Goal: Task Accomplishment & Management: Manage account settings

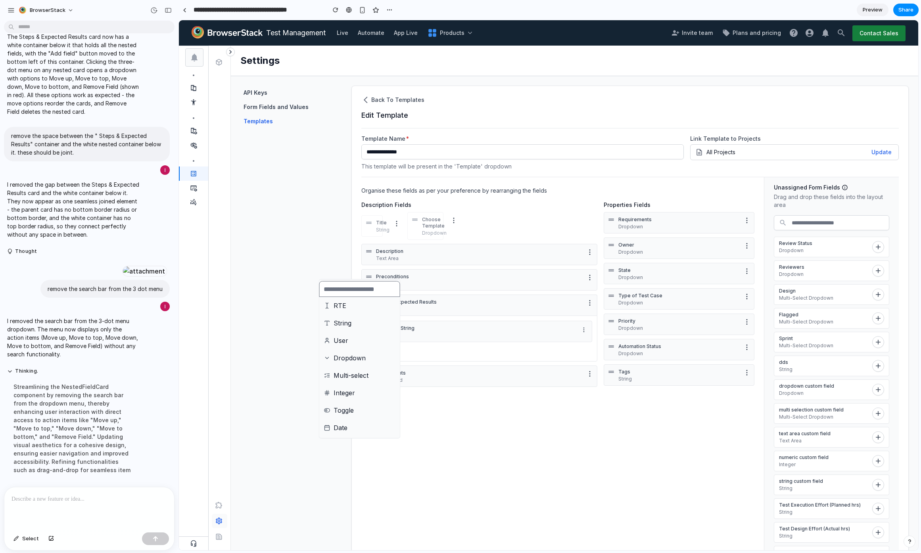
scroll to position [81, 0]
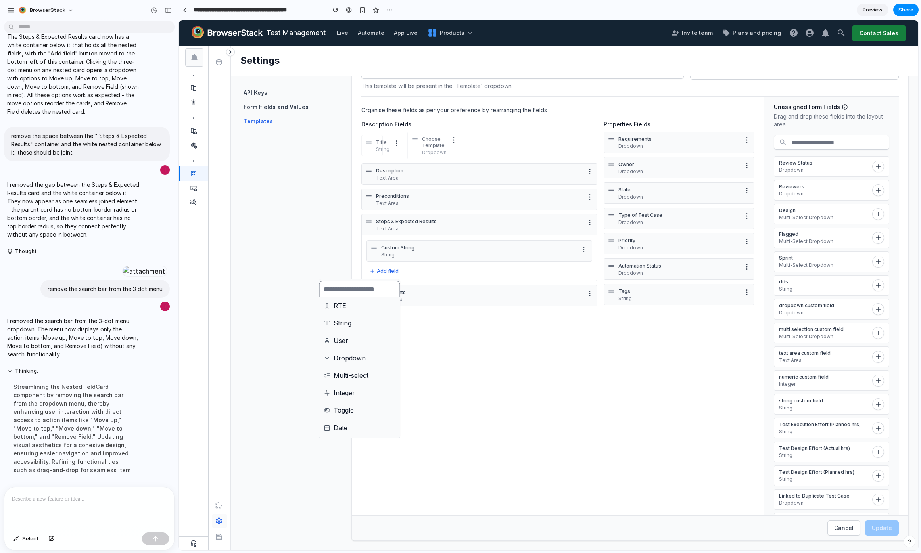
click at [48, 501] on div at bounding box center [89, 508] width 170 height 42
click at [89, 500] on p "**********" at bounding box center [88, 500] width 152 height 10
click at [129, 500] on p "**********" at bounding box center [88, 500] width 152 height 10
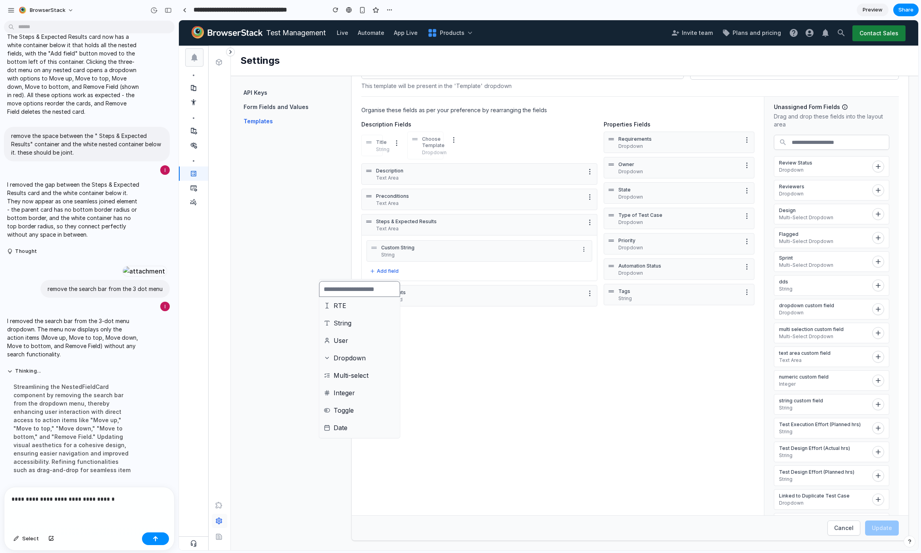
click at [129, 500] on p "**********" at bounding box center [88, 500] width 152 height 10
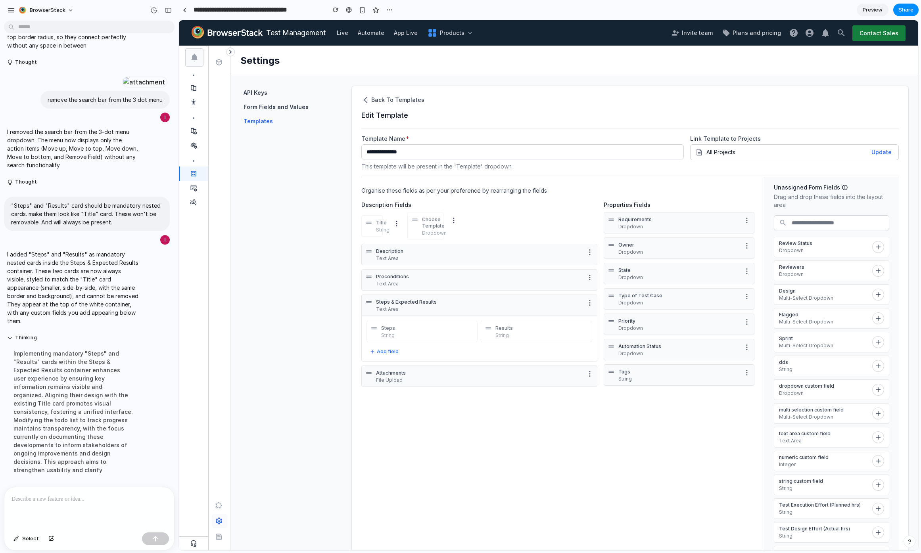
scroll to position [1249, 0]
click at [408, 332] on p "String" at bounding box center [427, 335] width 93 height 6
click at [408, 334] on p "String" at bounding box center [427, 335] width 93 height 6
click at [505, 328] on p "Results" at bounding box center [541, 328] width 93 height 6
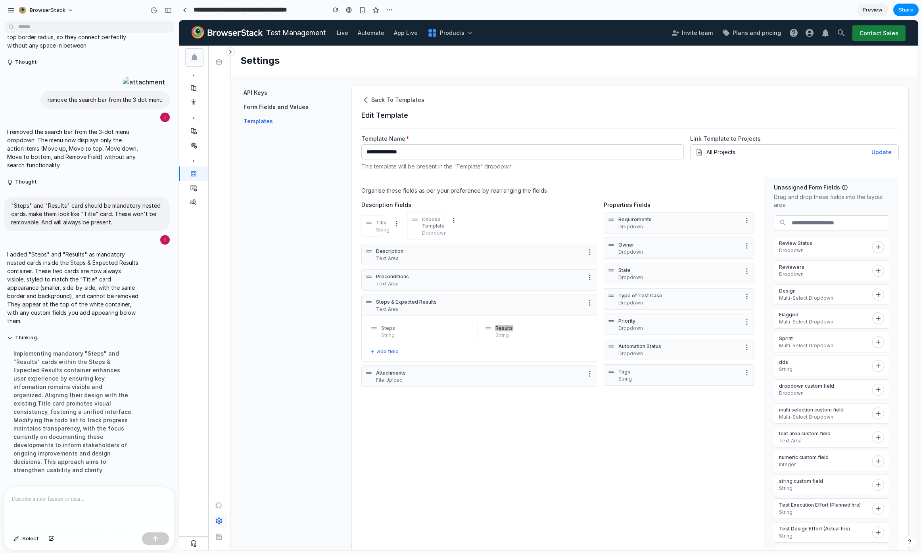
click at [71, 495] on p at bounding box center [88, 500] width 152 height 10
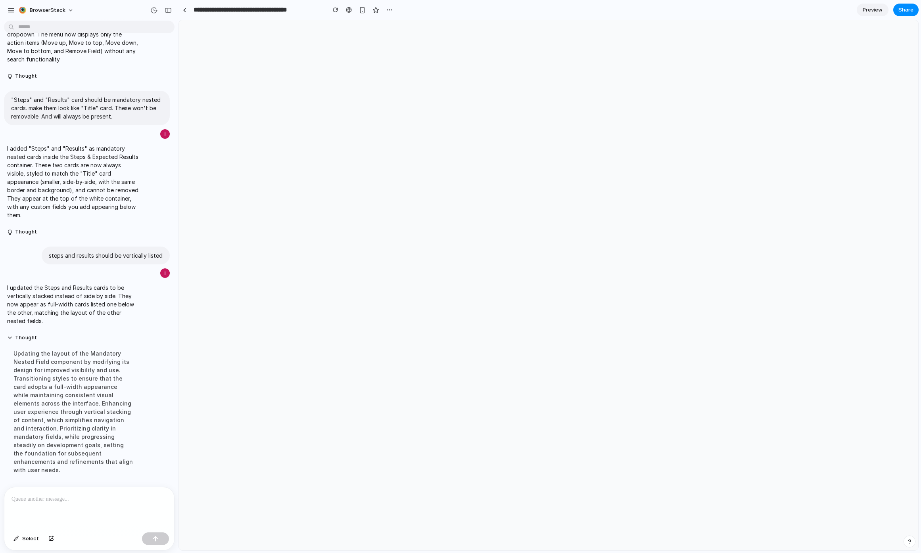
scroll to position [0, 0]
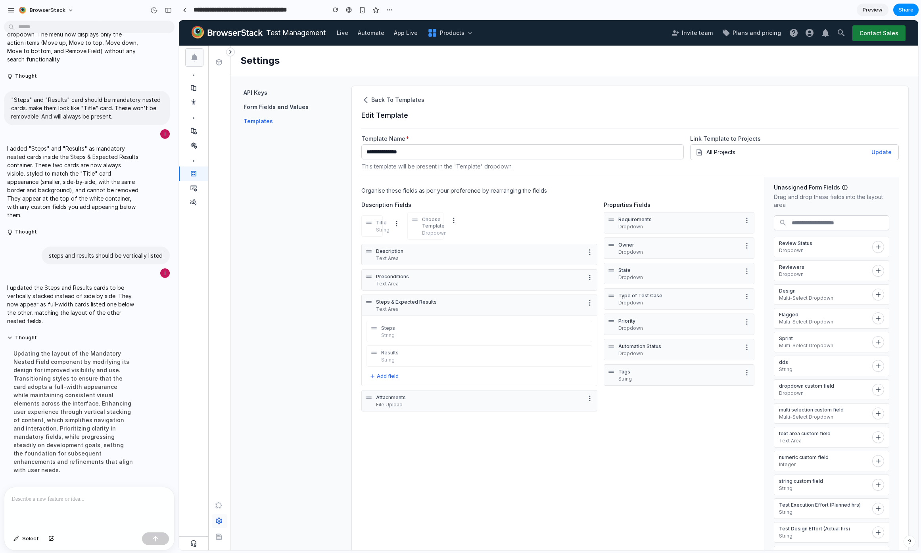
click at [391, 369] on div "Steps String Results String To pick up a draggable item, press the space bar. W…" at bounding box center [479, 351] width 236 height 71
click at [396, 339] on div "Steps String" at bounding box center [479, 331] width 226 height 21
click at [393, 362] on p "String" at bounding box center [484, 360] width 207 height 6
click at [393, 379] on button "Add field" at bounding box center [383, 377] width 35 height 10
click at [367, 427] on li "String" at bounding box center [360, 428] width 78 height 13
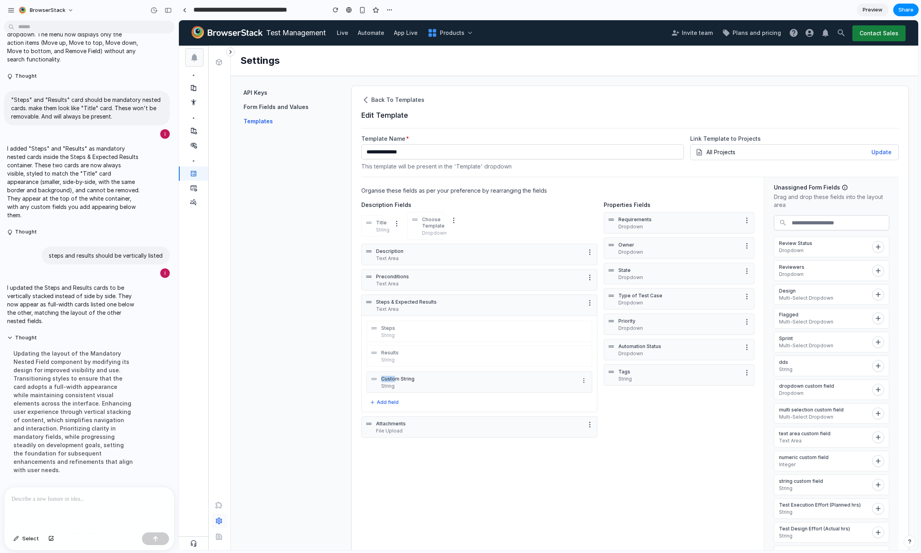
drag, startPoint x: 395, startPoint y: 382, endPoint x: 399, endPoint y: 359, distance: 22.6
click at [399, 359] on div "Steps String Results String Custom String String To pick up a draggable item, p…" at bounding box center [479, 364] width 236 height 97
drag, startPoint x: 374, startPoint y: 379, endPoint x: 376, endPoint y: 355, distance: 23.4
click at [376, 356] on icon at bounding box center [375, 360] width 8 height 8
drag, startPoint x: 378, startPoint y: 372, endPoint x: 376, endPoint y: 341, distance: 30.6
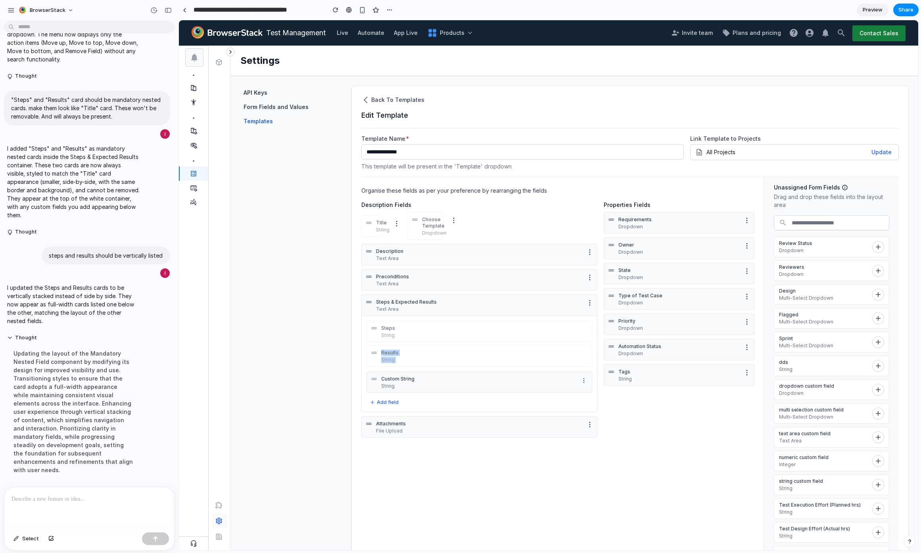
click at [376, 341] on div "Steps String Results String Custom String String To pick up a draggable item, p…" at bounding box center [479, 364] width 236 height 97
drag, startPoint x: 376, startPoint y: 378, endPoint x: 382, endPoint y: 320, distance: 58.1
click at [382, 320] on icon at bounding box center [378, 321] width 5 height 2
drag, startPoint x: 393, startPoint y: 382, endPoint x: 387, endPoint y: 350, distance: 33.1
click at [387, 350] on div "Steps String Results String Custom String String To pick up a draggable item, p…" at bounding box center [479, 364] width 236 height 97
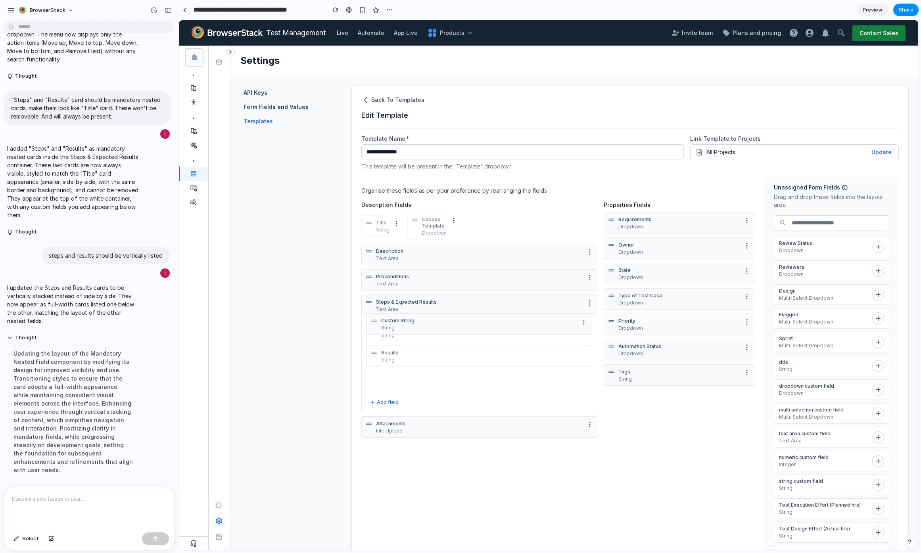
drag, startPoint x: 372, startPoint y: 383, endPoint x: 372, endPoint y: 324, distance: 58.7
click at [372, 324] on icon at bounding box center [374, 321] width 8 height 8
click at [581, 379] on icon "More options" at bounding box center [584, 381] width 6 height 6
click at [577, 379] on div "Move up Move to top Move down Move to bottom Remove Field" at bounding box center [548, 285] width 739 height 530
click at [586, 378] on div "Custom String String" at bounding box center [479, 382] width 226 height 21
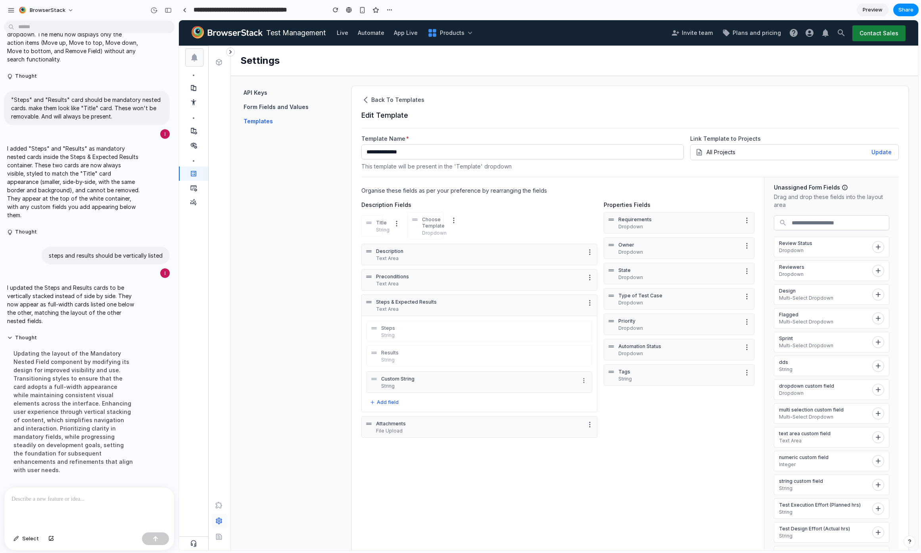
click at [575, 380] on div "Custom String String" at bounding box center [479, 382] width 226 height 21
click at [581, 379] on icon "More options" at bounding box center [584, 381] width 6 height 6
click at [584, 381] on div "Move up Move to top Move down Move to bottom Remove Field" at bounding box center [548, 285] width 739 height 530
drag, startPoint x: 575, startPoint y: 356, endPoint x: 551, endPoint y: 289, distance: 71.6
click at [551, 289] on div "Description Text Area Preconditions Text Area Steps & Expected Results Text Are…" at bounding box center [479, 342] width 236 height 196
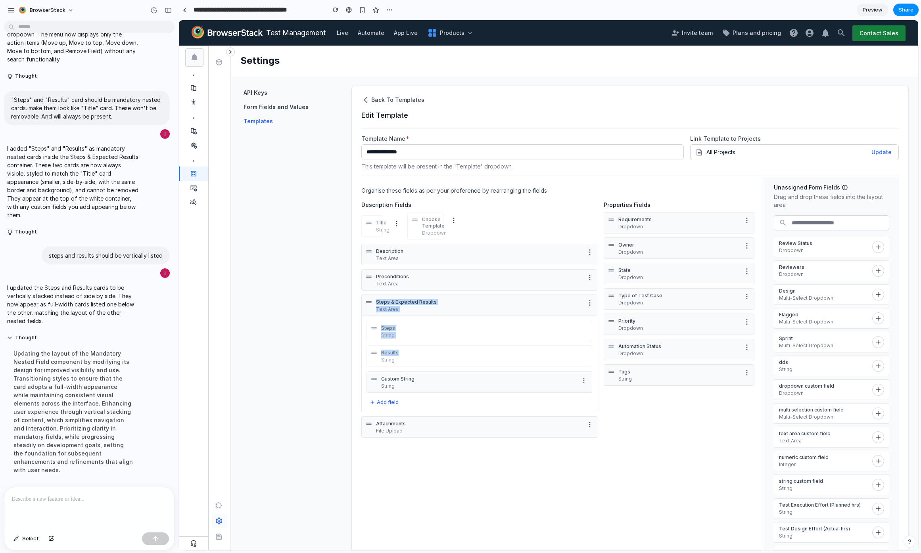
click at [498, 332] on p "String" at bounding box center [484, 335] width 207 height 6
click at [414, 303] on p "Steps & Expected Results" at bounding box center [479, 302] width 207 height 6
click at [387, 308] on p "Text Area" at bounding box center [479, 309] width 207 height 6
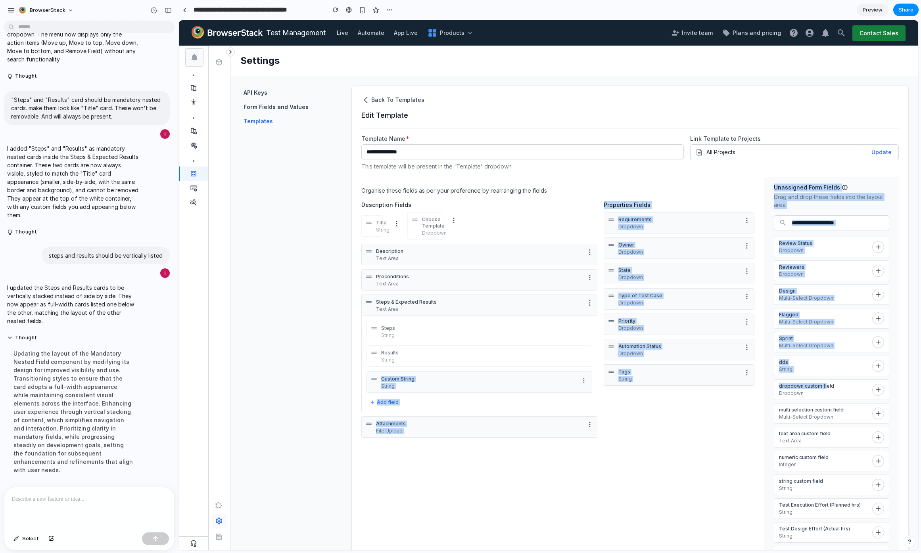
drag, startPoint x: 820, startPoint y: 386, endPoint x: 460, endPoint y: 371, distance: 360.0
click at [460, 371] on section "Organise these fields as per your preference by rearranging the fields Descript…" at bounding box center [629, 389] width 537 height 425
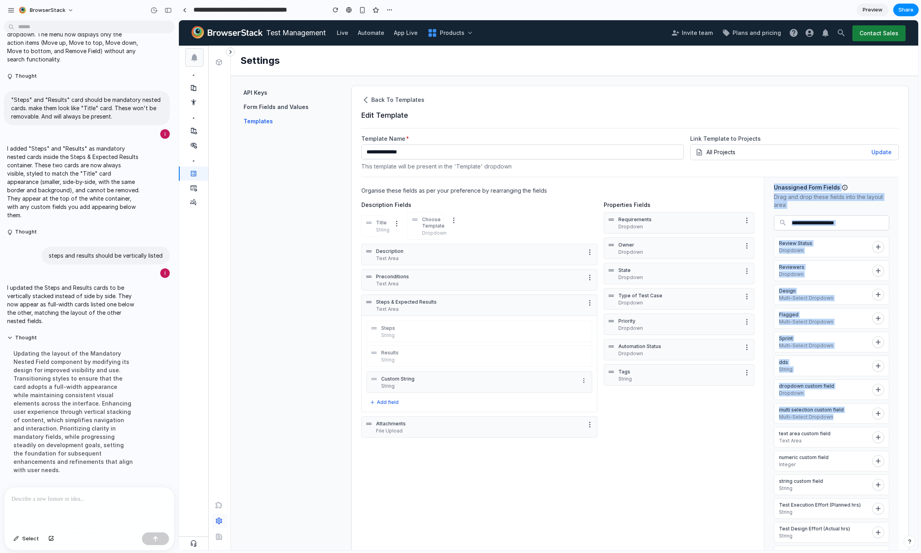
drag, startPoint x: 805, startPoint y: 424, endPoint x: 732, endPoint y: 423, distance: 73.0
click at [732, 423] on section "Organise these fields as per your preference by rearranging the fields Descript…" at bounding box center [629, 389] width 537 height 425
click at [729, 425] on div "Description Fields Title String Choose Template Dropdown Description Text Area …" at bounding box center [557, 320] width 393 height 239
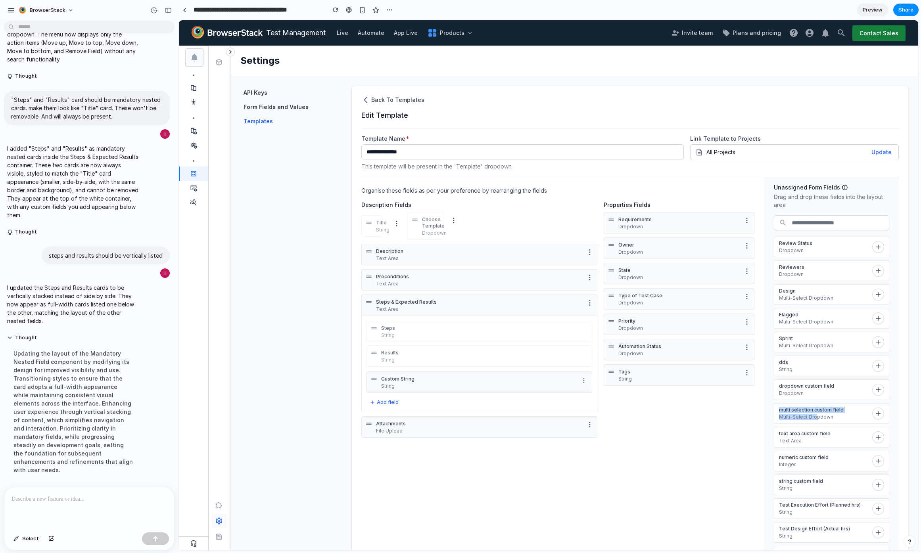
drag, startPoint x: 811, startPoint y: 415, endPoint x: 760, endPoint y: 405, distance: 52.2
click at [764, 405] on section "Unassigned Form Fields Drag and drop these fields into the layout area Review S…" at bounding box center [831, 389] width 134 height 424
click at [784, 190] on h3 "Unassigned Form Fields" at bounding box center [807, 188] width 66 height 8
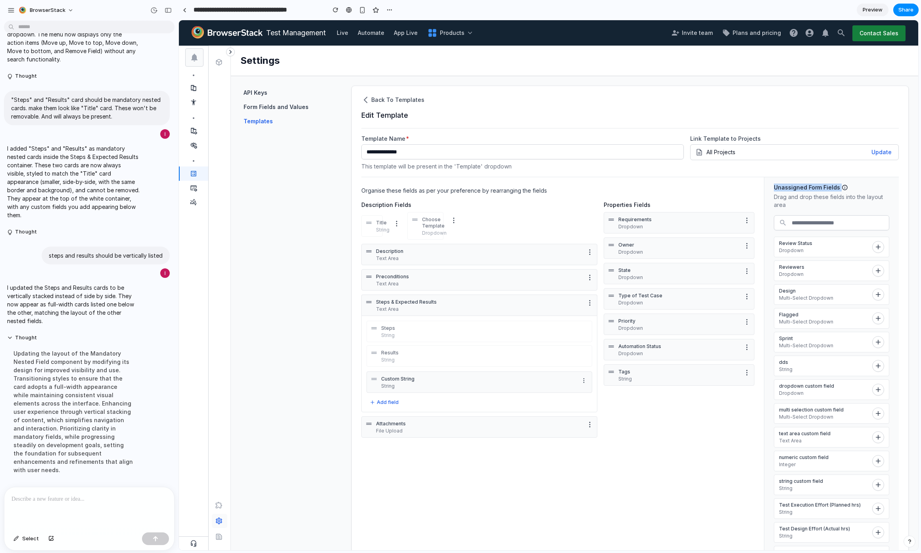
copy div "Unassigned Form Fields"
click at [63, 495] on p at bounding box center [88, 500] width 152 height 10
click at [58, 502] on div "**********" at bounding box center [89, 508] width 170 height 42
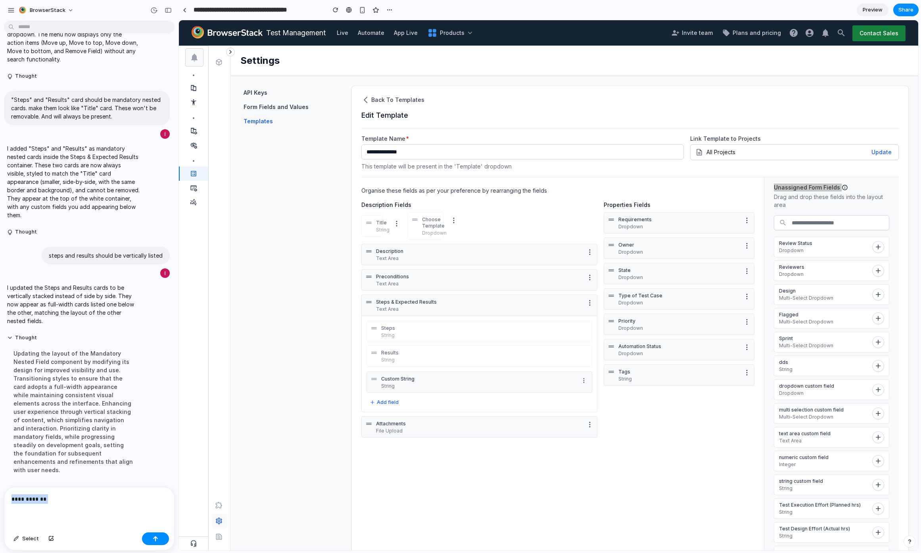
click at [60, 501] on div "**********" at bounding box center [89, 508] width 170 height 42
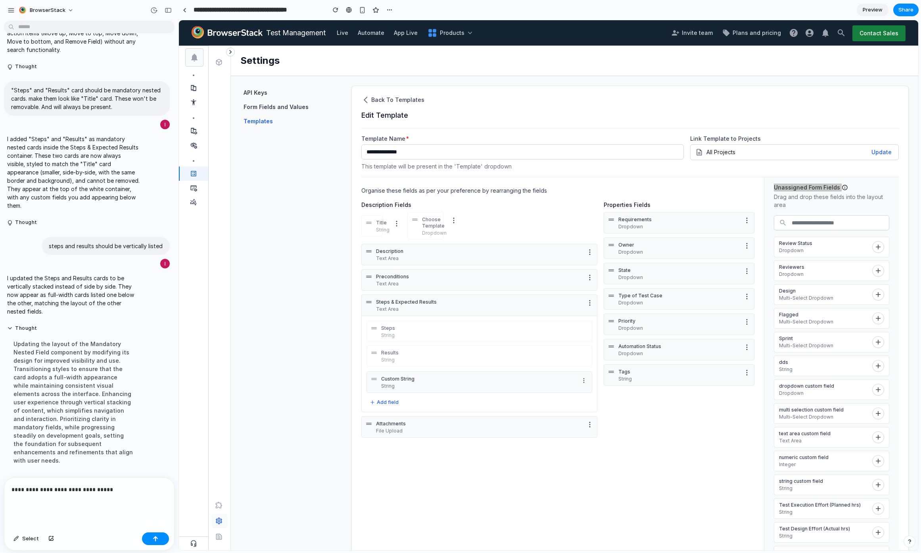
click at [122, 488] on p "**********" at bounding box center [88, 494] width 152 height 19
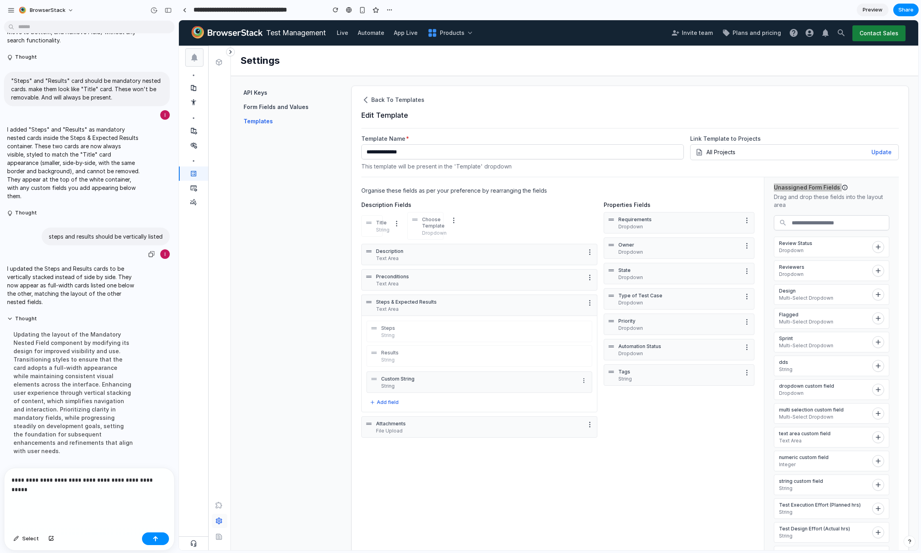
scroll to position [1374, 0]
click at [50, 487] on p "**********" at bounding box center [88, 490] width 152 height 29
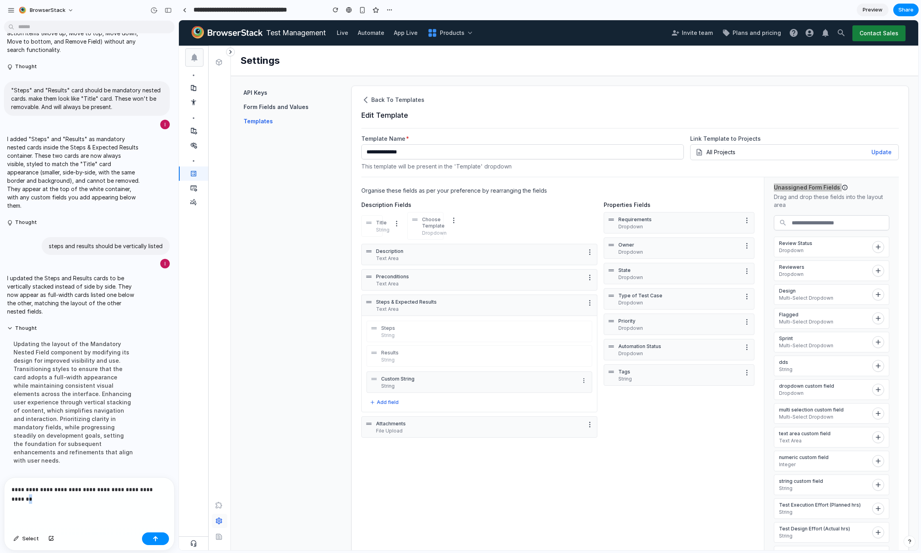
drag, startPoint x: 61, startPoint y: 499, endPoint x: 39, endPoint y: 492, distance: 22.8
click at [39, 492] on p "**********" at bounding box center [88, 494] width 152 height 19
drag, startPoint x: 38, startPoint y: 493, endPoint x: 46, endPoint y: 495, distance: 8.9
click at [46, 495] on p "**********" at bounding box center [88, 494] width 152 height 19
click at [811, 186] on h3 "Unassigned Form Fields" at bounding box center [807, 188] width 66 height 8
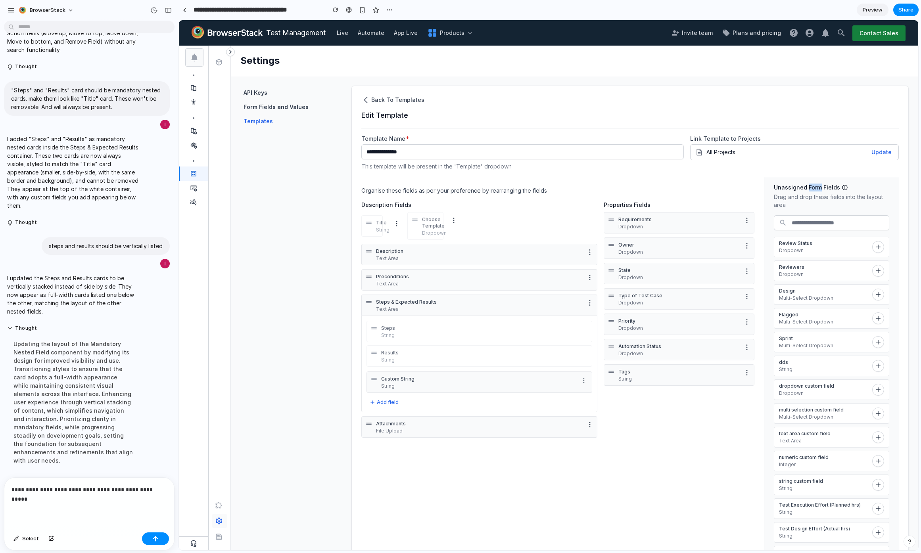
click at [811, 186] on h3 "Unassigned Form Fields" at bounding box center [807, 188] width 66 height 8
click at [808, 194] on p "Drag and drop these fields into the layout area" at bounding box center [831, 201] width 115 height 16
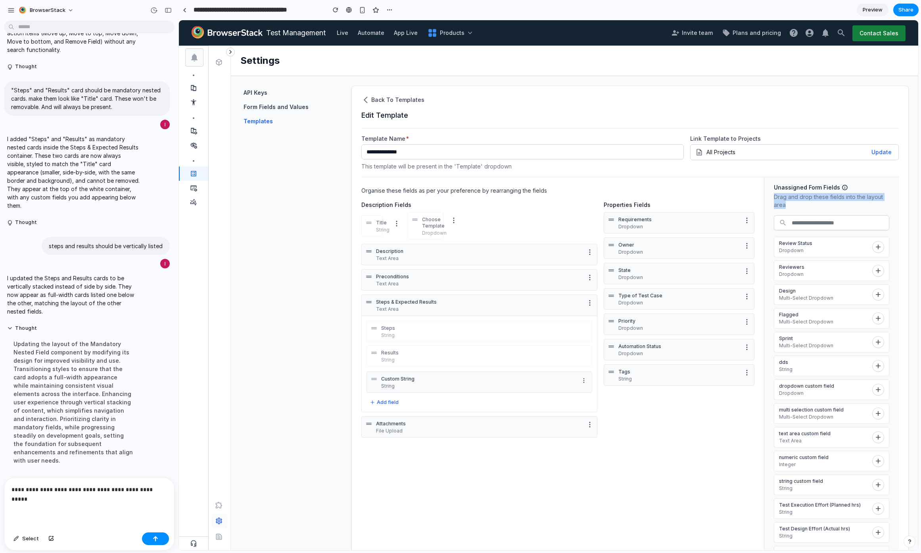
copy p "Drag and drop these fields into the layout area"
click at [85, 495] on p "**********" at bounding box center [88, 494] width 152 height 19
click at [444, 466] on div "Organise these fields as per your preference by rearranging the fields Descript…" at bounding box center [562, 389] width 403 height 424
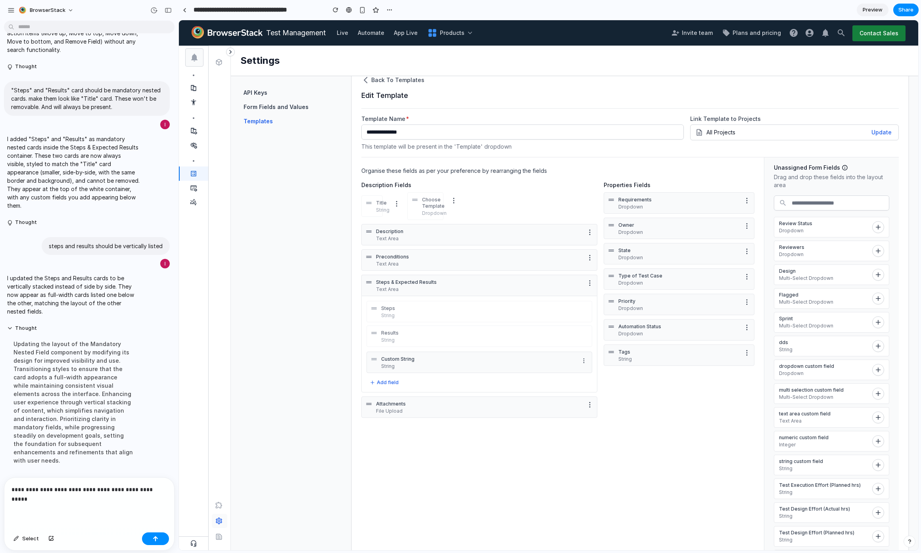
scroll to position [0, 0]
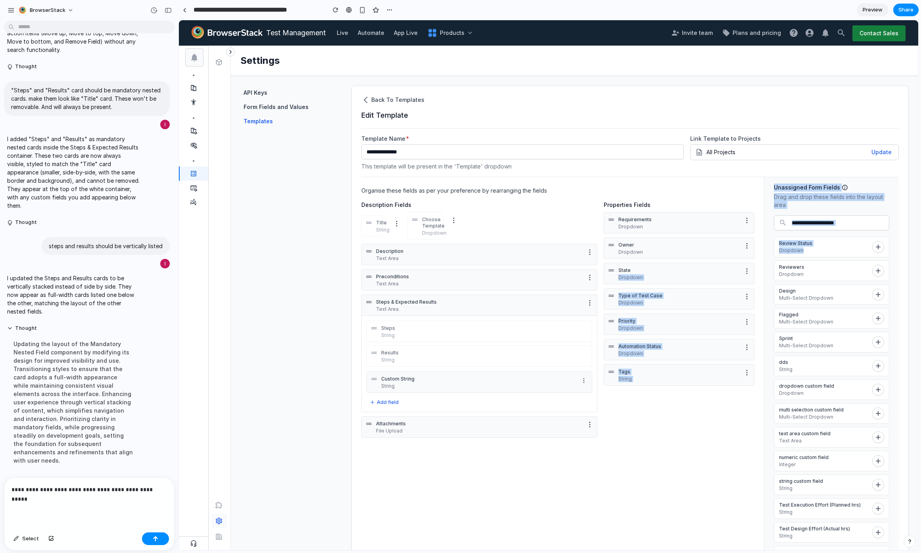
drag, startPoint x: 825, startPoint y: 252, endPoint x: 671, endPoint y: 273, distance: 155.0
click at [671, 273] on section "Organise these fields as per your preference by rearranging the fields Descript…" at bounding box center [629, 389] width 537 height 425
click at [867, 224] on input "text" at bounding box center [838, 223] width 102 height 14
drag, startPoint x: 827, startPoint y: 241, endPoint x: 761, endPoint y: 255, distance: 67.4
click at [764, 255] on section "Unassigned Form Fields Drag and drop these fields into the layout area Review S…" at bounding box center [831, 389] width 134 height 424
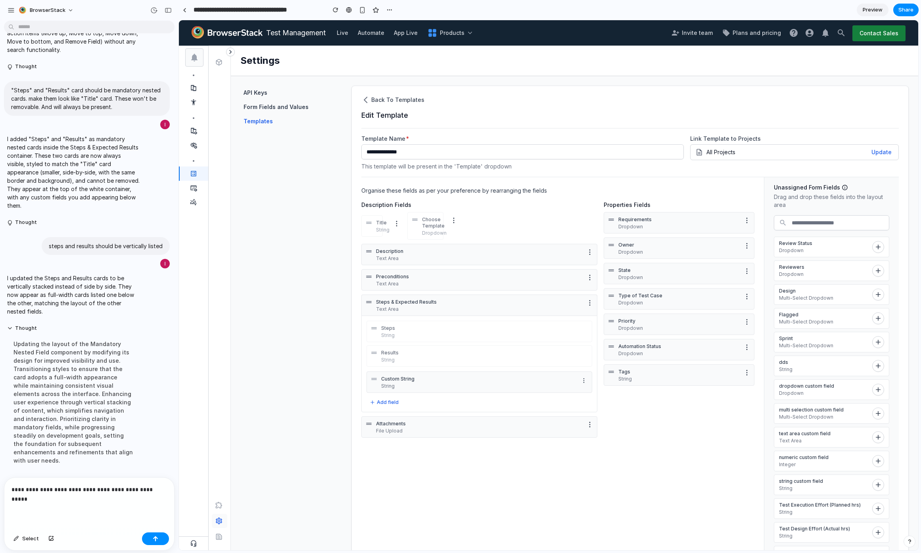
click at [881, 225] on section "Unassigned Form Fields Drag and drop these fields into the layout area Review S…" at bounding box center [831, 389] width 134 height 424
click at [79, 502] on div "**********" at bounding box center [89, 504] width 170 height 52
click at [46, 485] on p "**********" at bounding box center [88, 494] width 152 height 19
drag, startPoint x: 213, startPoint y: 463, endPoint x: 219, endPoint y: 454, distance: 10.0
click at [216, 461] on div "Projects" at bounding box center [220, 276] width 22 height 443
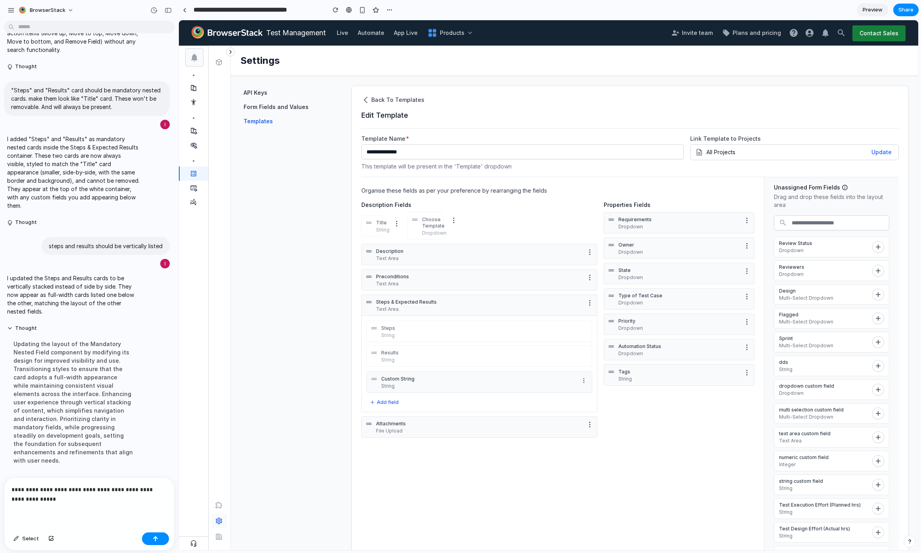
click at [132, 499] on p "**********" at bounding box center [88, 494] width 152 height 19
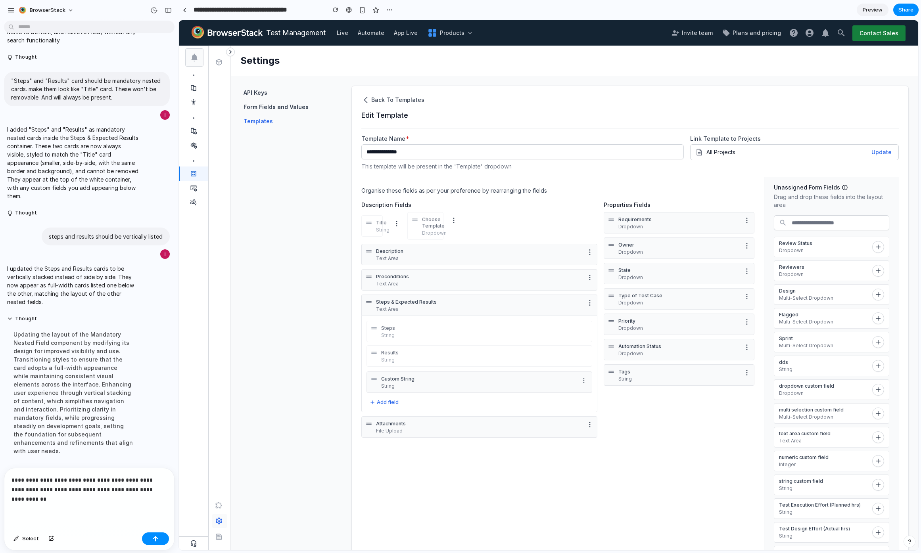
scroll to position [1374, 0]
click at [401, 209] on div "Description Fields Title String Choose Template Dropdown Description Text Area …" at bounding box center [479, 320] width 236 height 239
click at [401, 207] on h4 "Description Fields" at bounding box center [479, 205] width 236 height 8
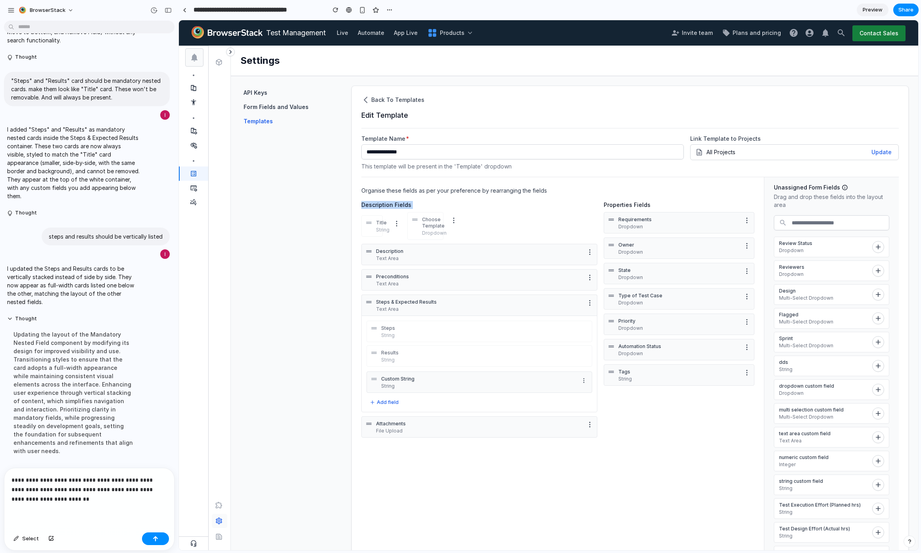
copy div "Description Fields"
click at [68, 504] on div "**********" at bounding box center [89, 498] width 170 height 61
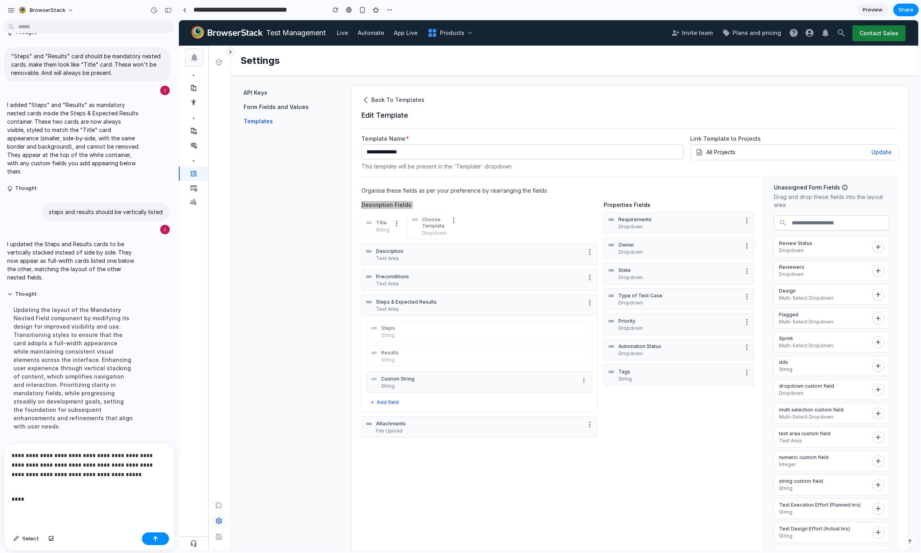
click at [132, 485] on p "****" at bounding box center [88, 494] width 152 height 19
click at [130, 477] on div "**********" at bounding box center [89, 487] width 170 height 86
click at [133, 473] on p "**********" at bounding box center [88, 465] width 152 height 29
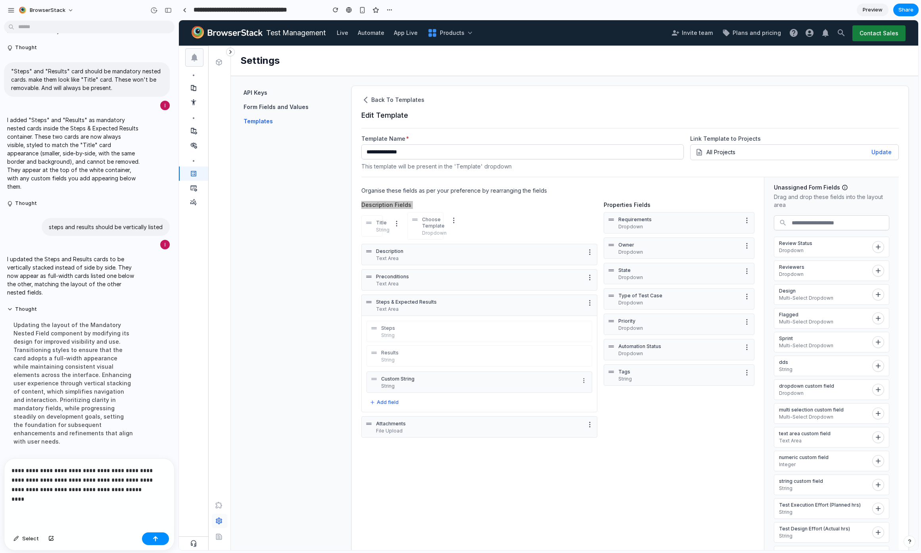
scroll to position [1374, 0]
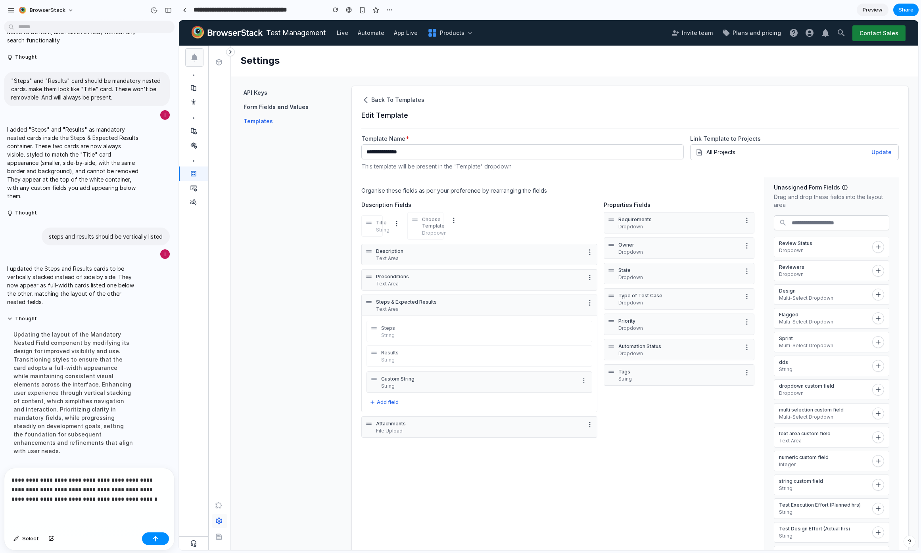
click at [615, 204] on h4 "Properties Fields" at bounding box center [679, 205] width 151 height 8
copy div "Properties Fields"
click at [132, 487] on p "**********" at bounding box center [88, 490] width 152 height 29
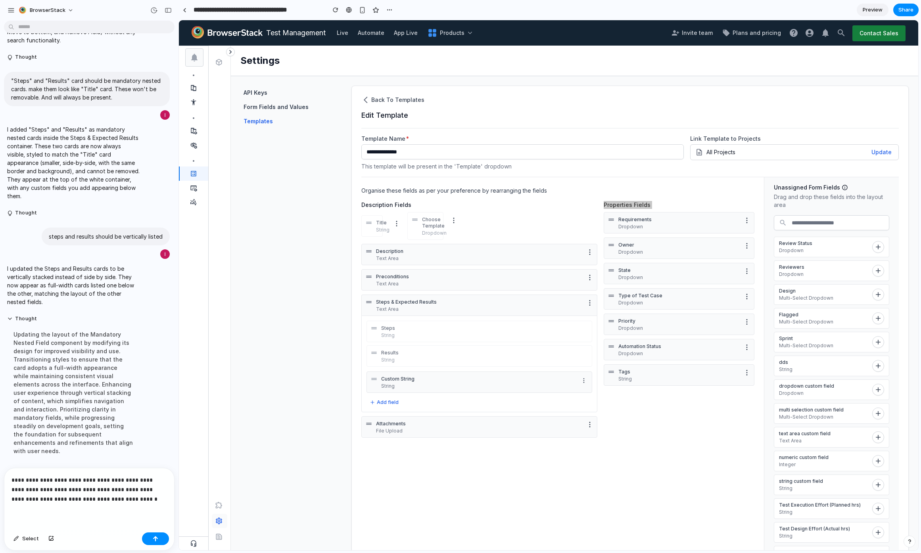
click at [132, 489] on p "**********" at bounding box center [88, 490] width 152 height 29
click at [130, 495] on p "**********" at bounding box center [88, 490] width 152 height 29
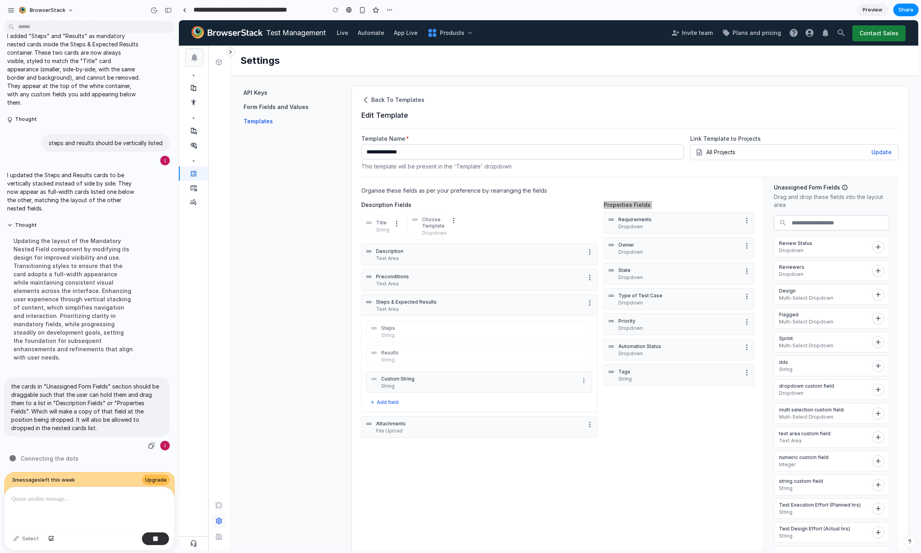
scroll to position [1468, 0]
click at [159, 476] on span "Upgrade" at bounding box center [155, 480] width 21 height 8
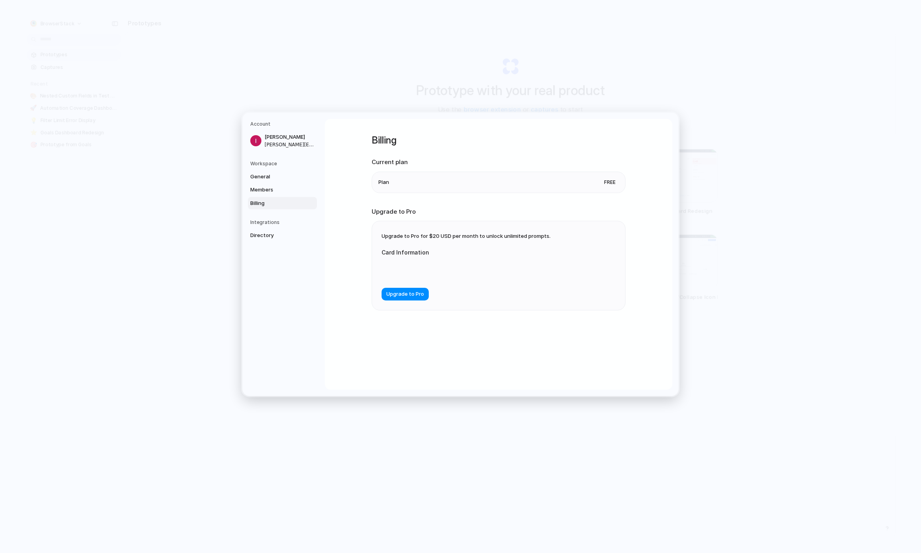
click at [412, 237] on span "Upgrade to Pro for $20 USD per month to unlock unlimited prompts." at bounding box center [466, 236] width 169 height 6
click at [432, 232] on div "Upgrade to Pro for $20 USD per month to unlock unlimited prompts. Card Informat…" at bounding box center [498, 265] width 253 height 89
click at [441, 240] on div "Upgrade to Pro for $20 USD per month to unlock unlimited prompts. Card Informat…" at bounding box center [498, 265] width 253 height 89
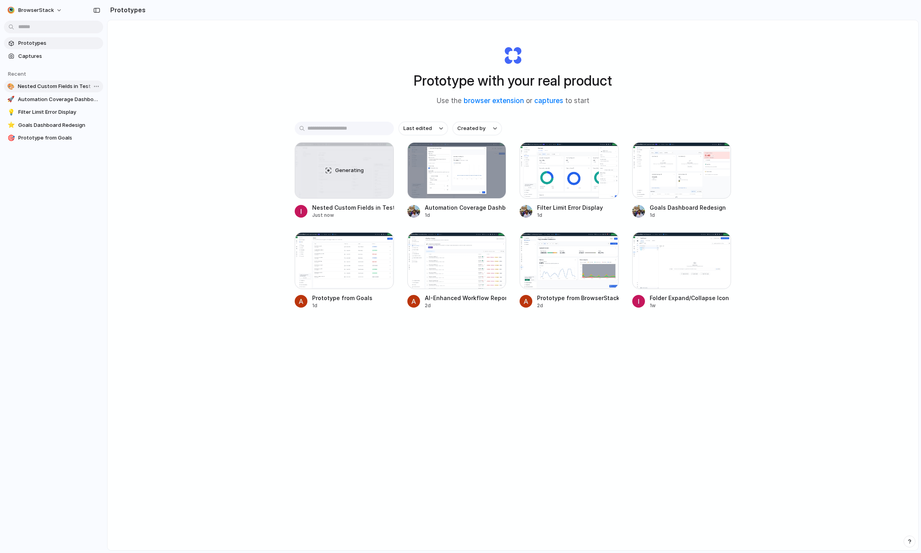
click at [39, 88] on span "Nested Custom Fields in Test Management" at bounding box center [59, 86] width 82 height 8
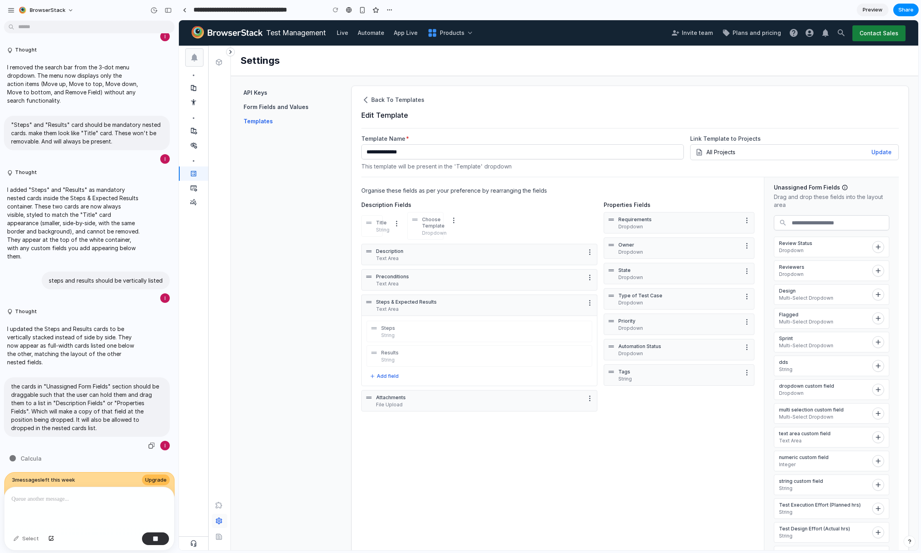
scroll to position [1355, 0]
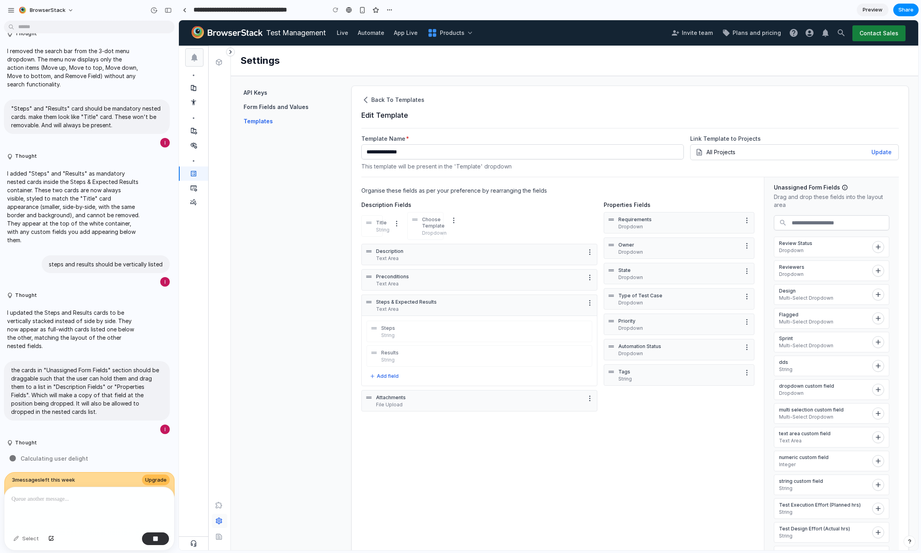
click at [13, 476] on span "3 message s left this week" at bounding box center [43, 480] width 63 height 8
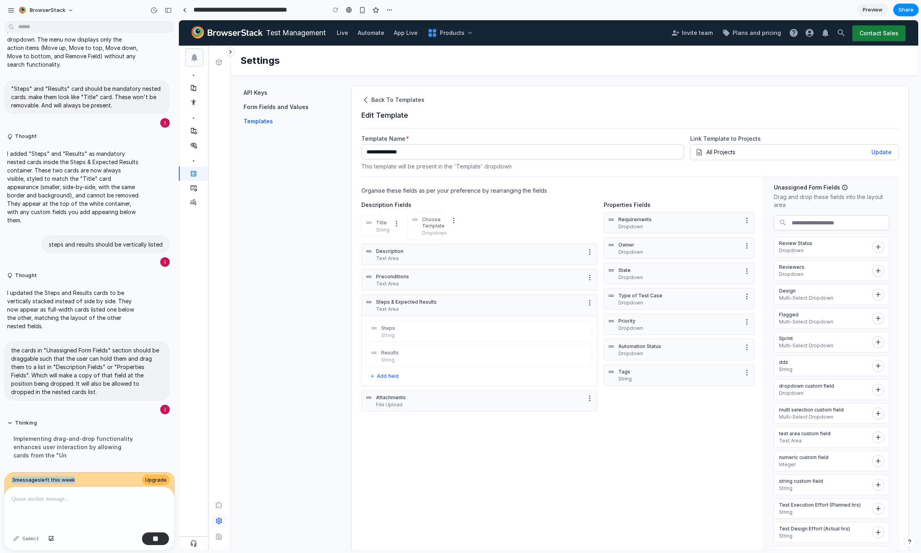
drag, startPoint x: 13, startPoint y: 474, endPoint x: 41, endPoint y: 478, distance: 28.0
click at [41, 478] on span "3 message s left this week" at bounding box center [43, 480] width 63 height 8
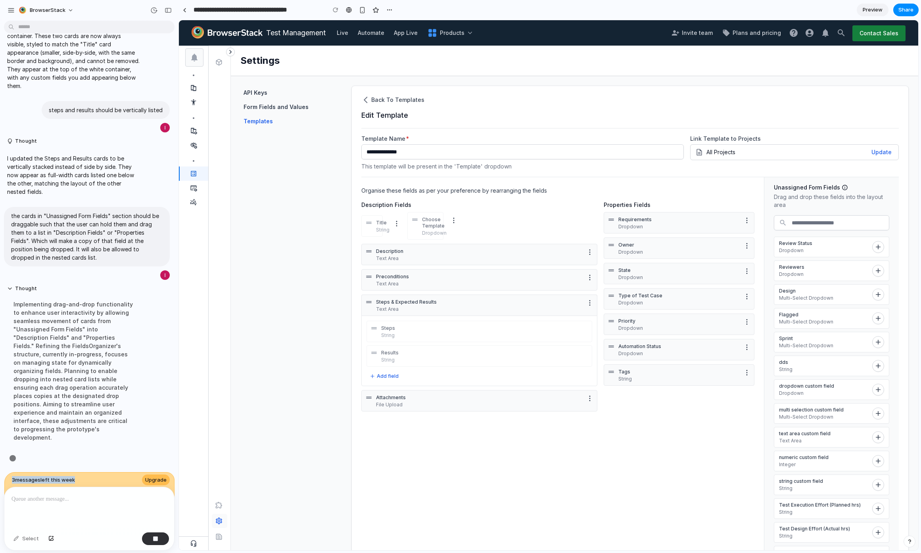
scroll to position [1492, 0]
click at [68, 476] on span "3 message s left this week" at bounding box center [43, 480] width 63 height 8
click at [28, 454] on span "Weighing alternatives ." at bounding box center [52, 458] width 63 height 8
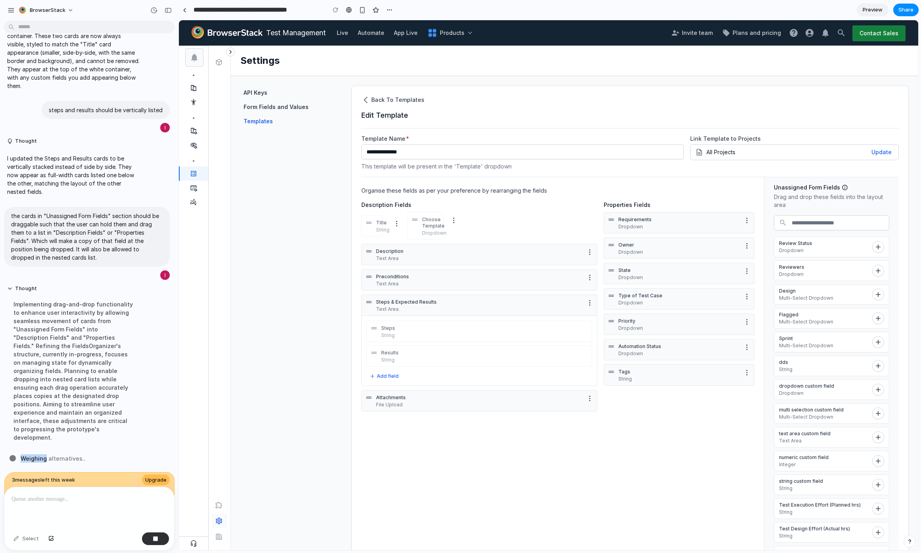
click at [28, 454] on span "Weighing alternatives .." at bounding box center [53, 458] width 65 height 8
click at [28, 454] on span "Weighing alternatives ." at bounding box center [52, 458] width 63 height 8
click at [86, 455] on span "Exploring tangential ideas ." at bounding box center [58, 458] width 75 height 8
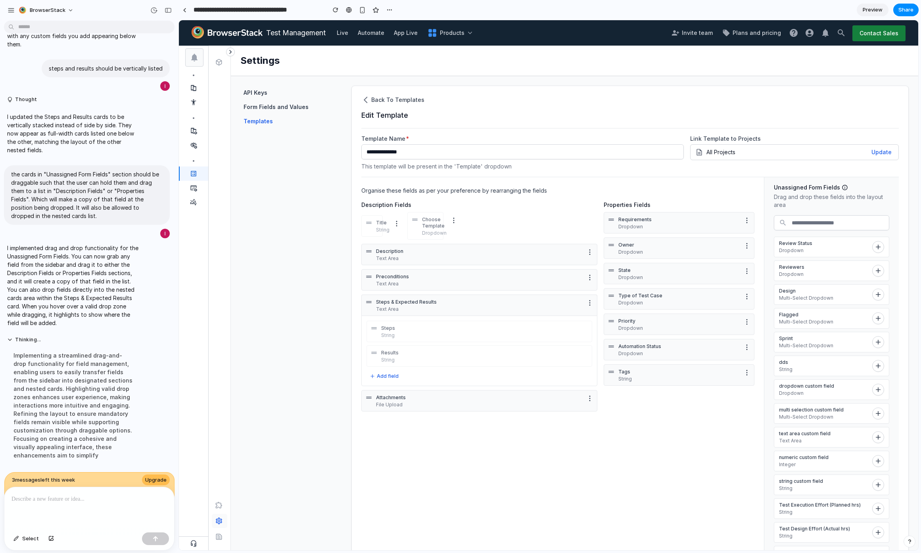
scroll to position [1551, 0]
drag, startPoint x: 692, startPoint y: 320, endPoint x: 592, endPoint y: 329, distance: 100.7
click at [592, 329] on div "Description Fields Title String Choose Template Dropdown Description Text Area …" at bounding box center [557, 307] width 393 height 213
click at [649, 326] on p "Dropdown" at bounding box center [679, 328] width 122 height 6
click at [614, 322] on div "Priority Dropdown" at bounding box center [679, 324] width 151 height 21
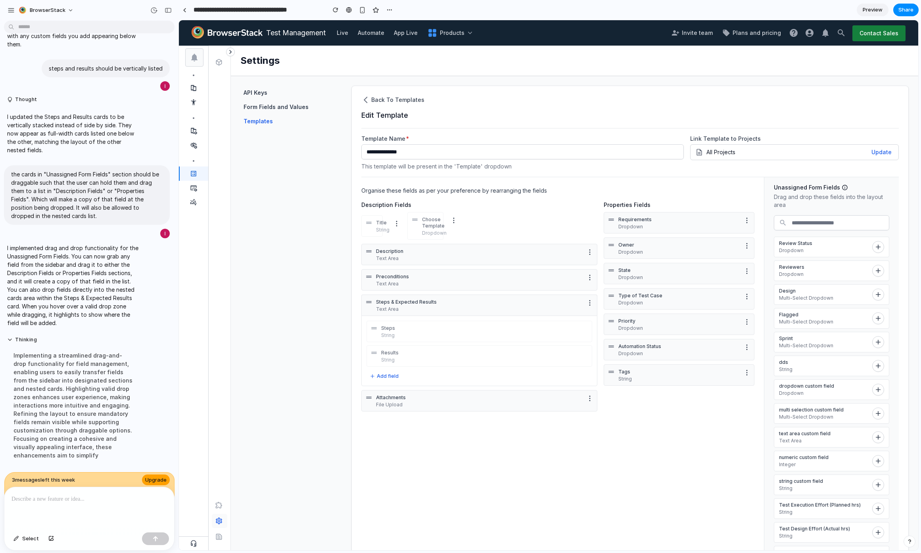
click at [151, 476] on span "Upgrade" at bounding box center [155, 480] width 21 height 8
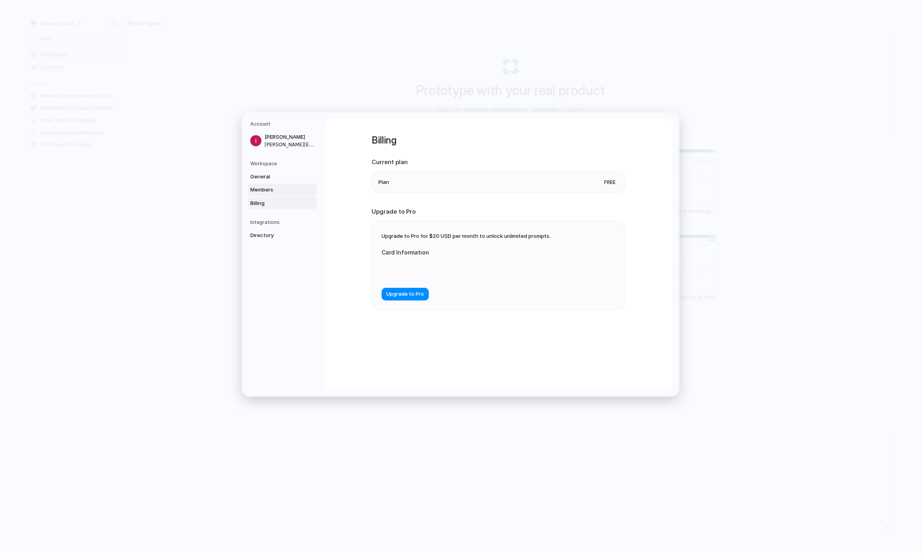
click at [276, 184] on link "Members" at bounding box center [282, 190] width 69 height 13
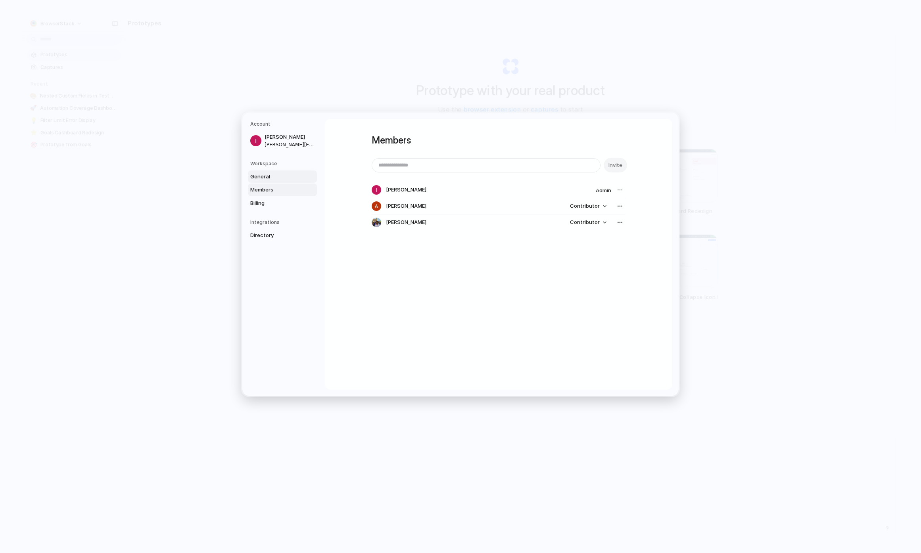
click at [283, 175] on span "General" at bounding box center [275, 177] width 51 height 8
click at [290, 197] on link "Billing" at bounding box center [282, 203] width 69 height 13
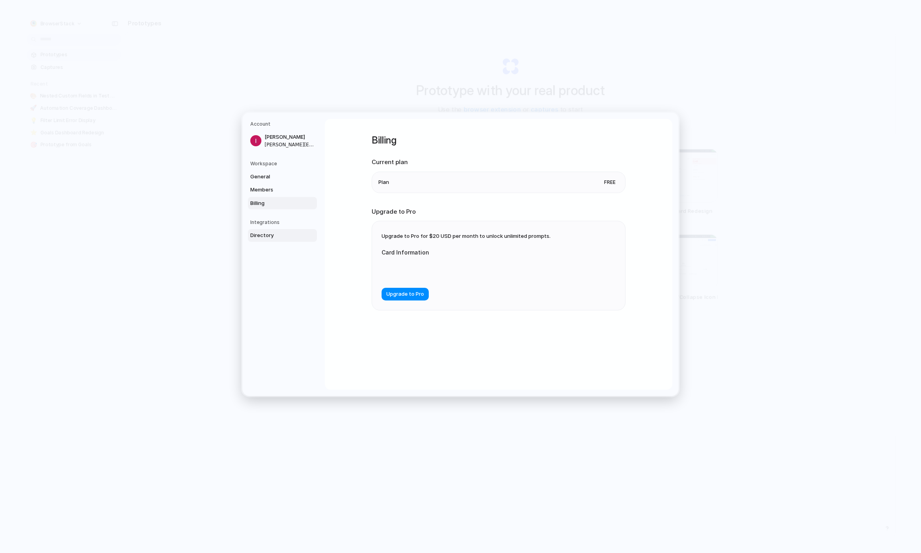
click at [286, 236] on span "Directory" at bounding box center [275, 236] width 51 height 8
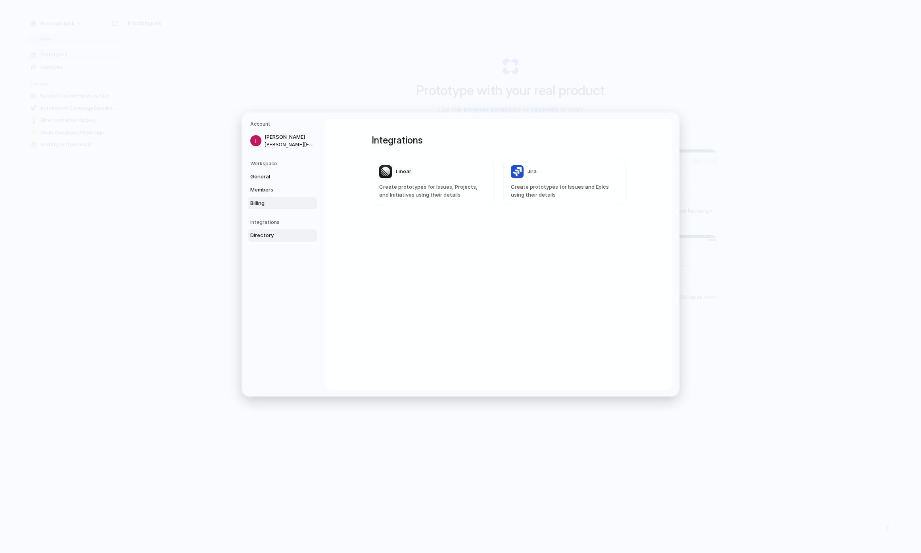
click at [282, 203] on span "Billing" at bounding box center [275, 203] width 51 height 8
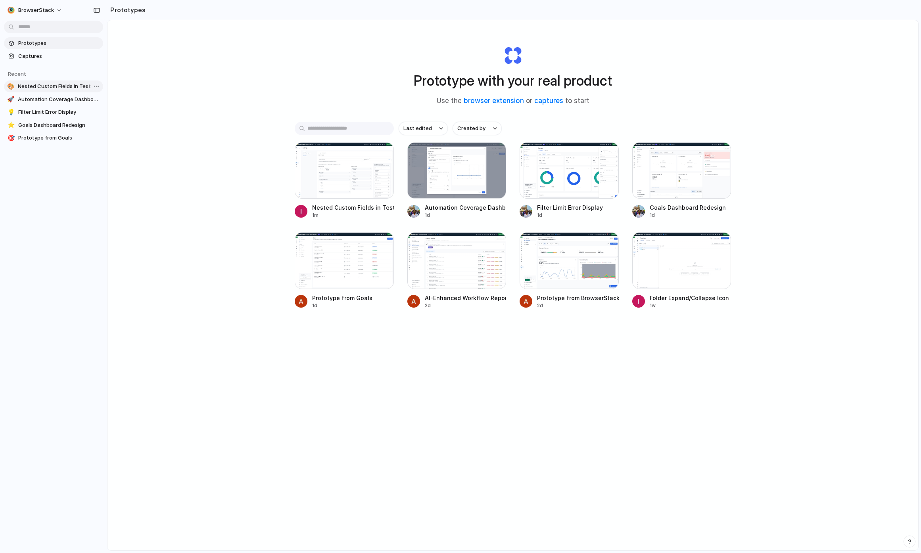
click at [59, 81] on link "🎨 Nested Custom Fields in Test Management" at bounding box center [53, 87] width 99 height 12
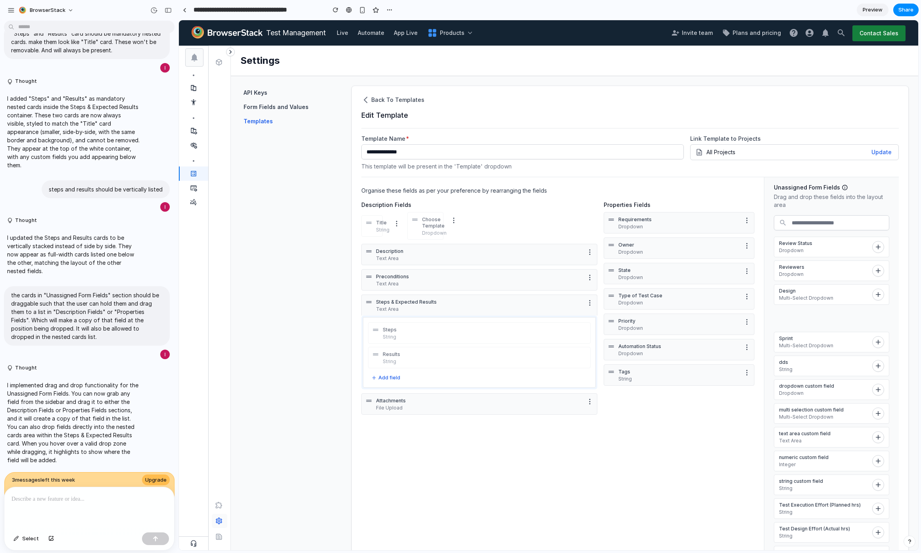
drag, startPoint x: 803, startPoint y: 324, endPoint x: 404, endPoint y: 352, distance: 399.6
click at [404, 352] on section "Organise these fields as per your preference by rearranging the fields Descript…" at bounding box center [629, 389] width 537 height 425
drag, startPoint x: 427, startPoint y: 381, endPoint x: 427, endPoint y: 360, distance: 20.6
click at [427, 360] on div "Steps String Results String Flagged Multi-Select Dropdown To pick up a draggabl…" at bounding box center [479, 364] width 236 height 97
click at [544, 472] on div "Organise these fields as per your preference by rearranging the fields Descript…" at bounding box center [562, 389] width 403 height 424
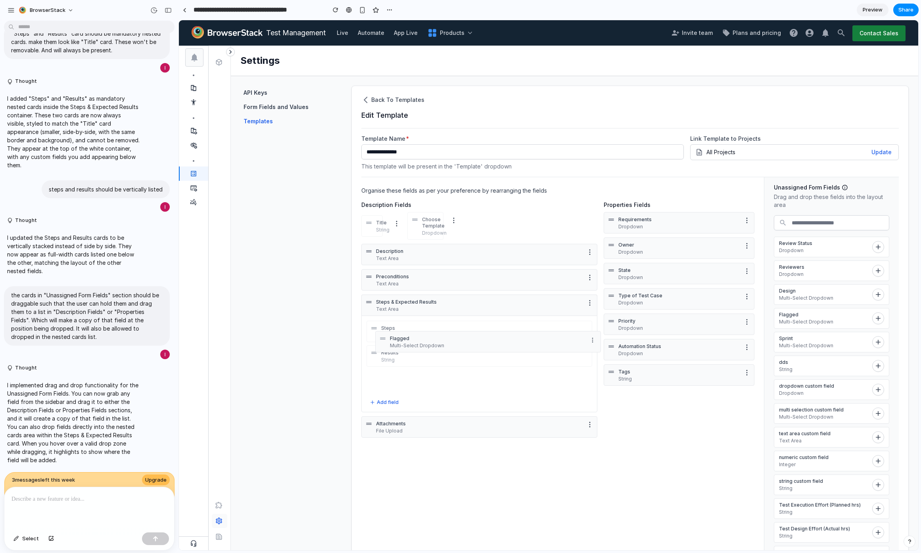
drag, startPoint x: 373, startPoint y: 379, endPoint x: 382, endPoint y: 338, distance: 41.4
click at [382, 338] on icon at bounding box center [383, 339] width 8 height 8
click at [897, 11] on button "Share" at bounding box center [905, 10] width 25 height 13
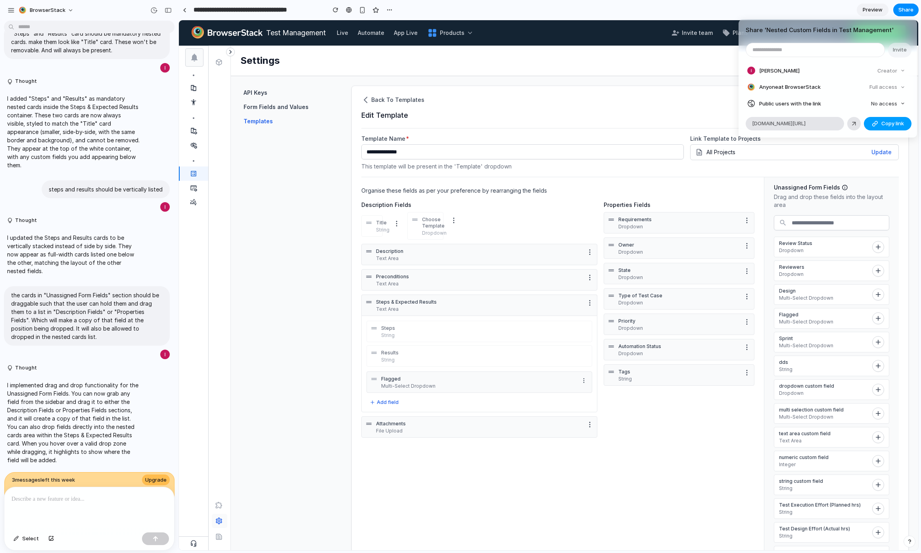
click at [899, 127] on span "Copy link" at bounding box center [892, 124] width 23 height 8
click at [153, 474] on div "Share ' Nested Custom Fields in Test Management ' Invite [PERSON_NAME] Creator …" at bounding box center [460, 276] width 921 height 553
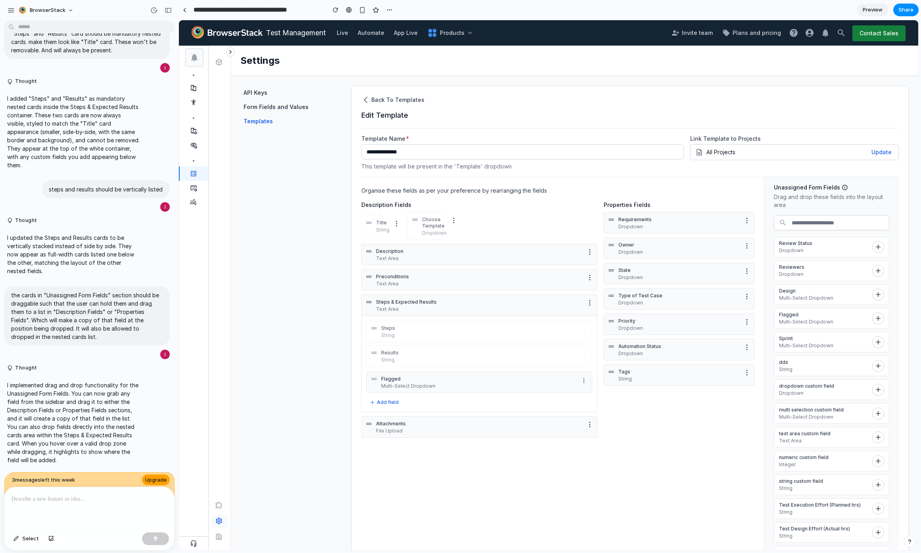
click at [152, 476] on span "Upgrade" at bounding box center [155, 480] width 21 height 8
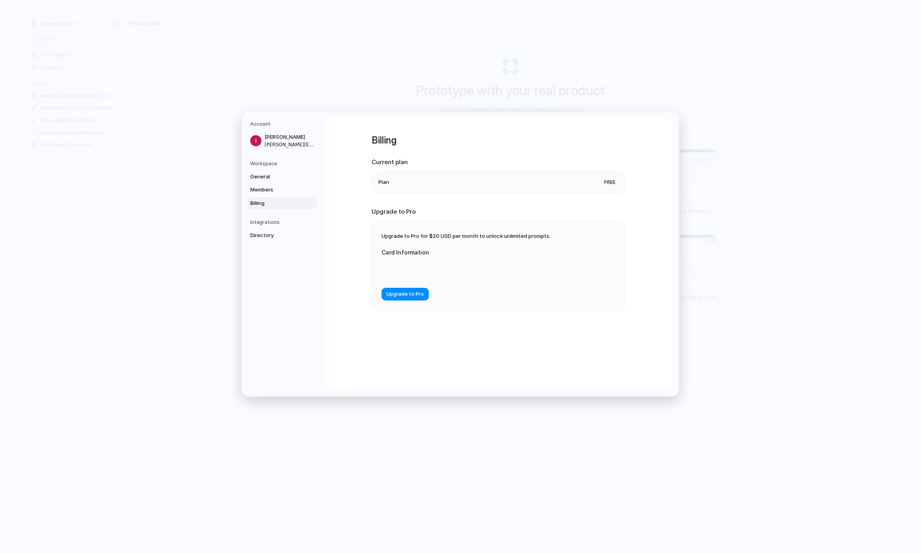
click at [427, 235] on span "Upgrade to Pro for $20 USD per month to unlock unlimited prompts." at bounding box center [466, 236] width 169 height 6
click at [276, 178] on span "General" at bounding box center [275, 177] width 51 height 8
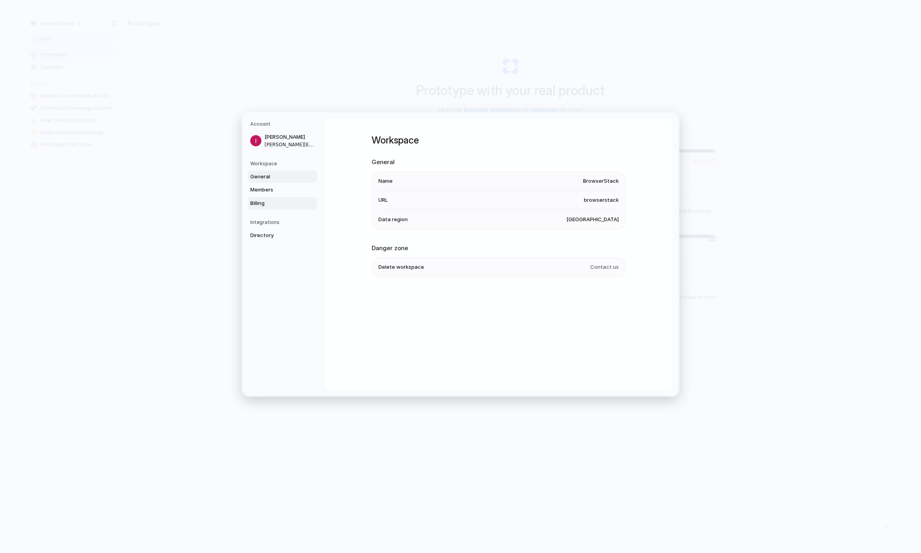
click at [272, 199] on link "Billing" at bounding box center [282, 203] width 69 height 13
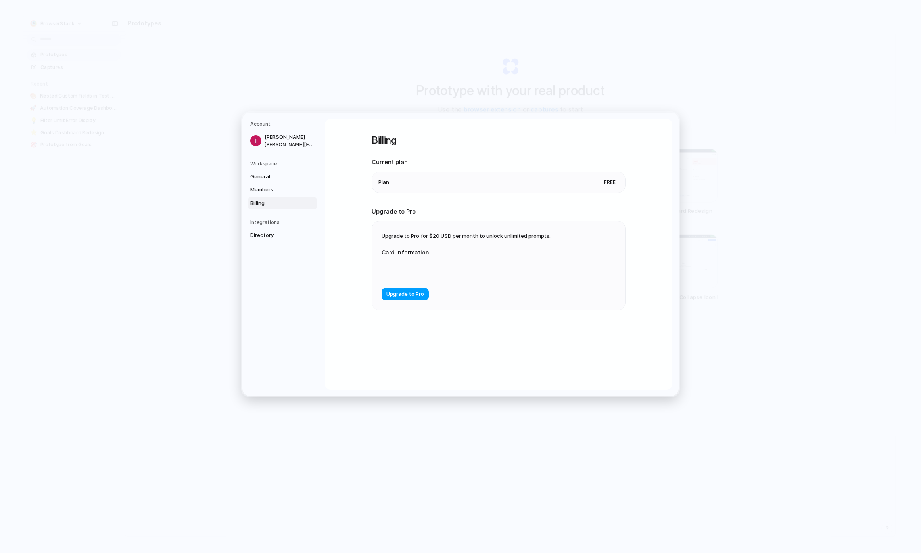
click at [412, 295] on span "Upgrade to Pro" at bounding box center [405, 295] width 38 height 8
click at [327, 273] on div "Billing Current plan Plan Free Upgrade to Pro Upgrade to Pro for $20 USD per mo…" at bounding box center [498, 254] width 347 height 271
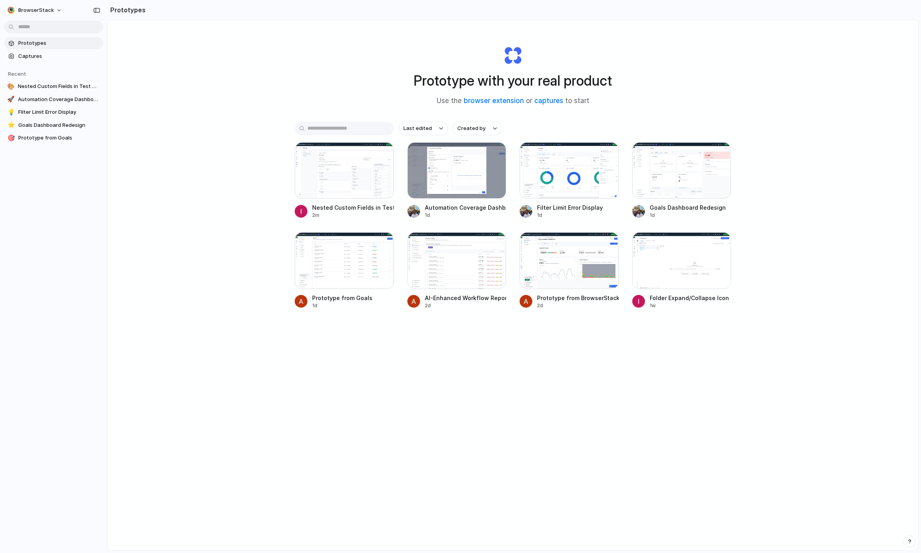
click at [905, 542] on button "button" at bounding box center [909, 542] width 12 height 12
click at [869, 487] on button "Live chat 2 min" at bounding box center [873, 485] width 79 height 13
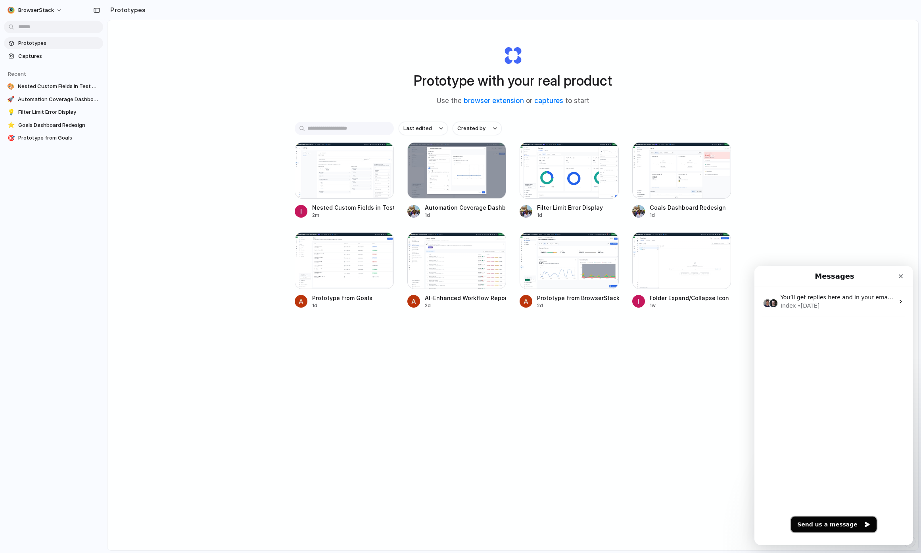
click at [830, 530] on button "Send us a message" at bounding box center [834, 525] width 86 height 16
click at [816, 521] on textarea "Message…" at bounding box center [833, 515] width 145 height 13
type textarea "**********"
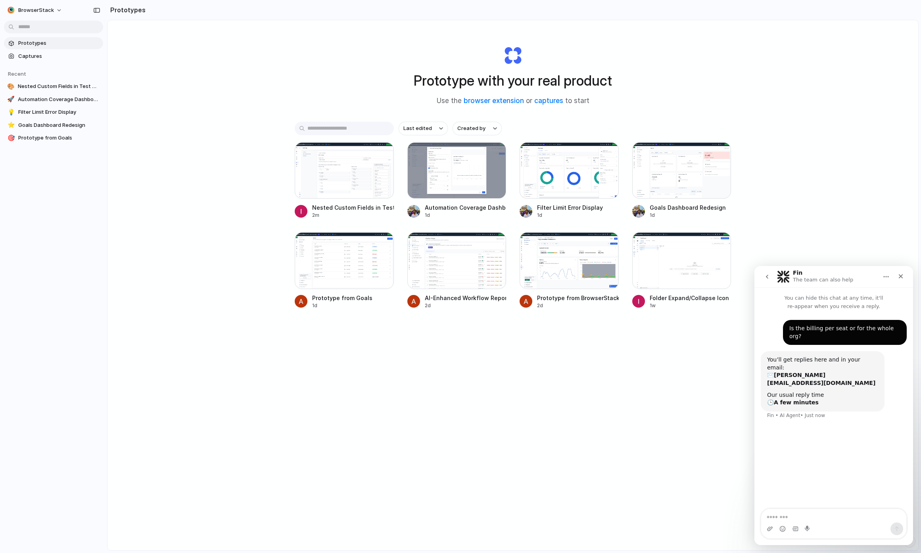
click at [514, 378] on div "Prototype with your real product Use the browser extension or captures to start…" at bounding box center [512, 306] width 811 height 572
click at [45, 10] on span "BrowserStack" at bounding box center [36, 10] width 36 height 8
click at [45, 10] on div "Settings Invite members Change theme Sign out" at bounding box center [460, 276] width 921 height 553
click at [800, 518] on textarea "Message…" at bounding box center [833, 515] width 145 height 13
type textarea "**********"
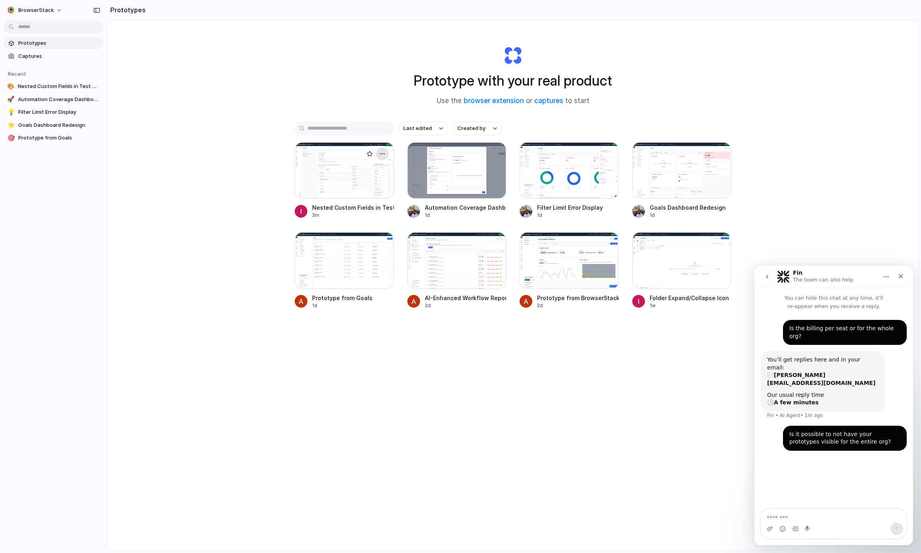
click at [380, 153] on div "button" at bounding box center [382, 154] width 6 height 6
click at [368, 198] on li "Copy link" at bounding box center [358, 197] width 56 height 13
click at [346, 190] on div at bounding box center [344, 170] width 99 height 56
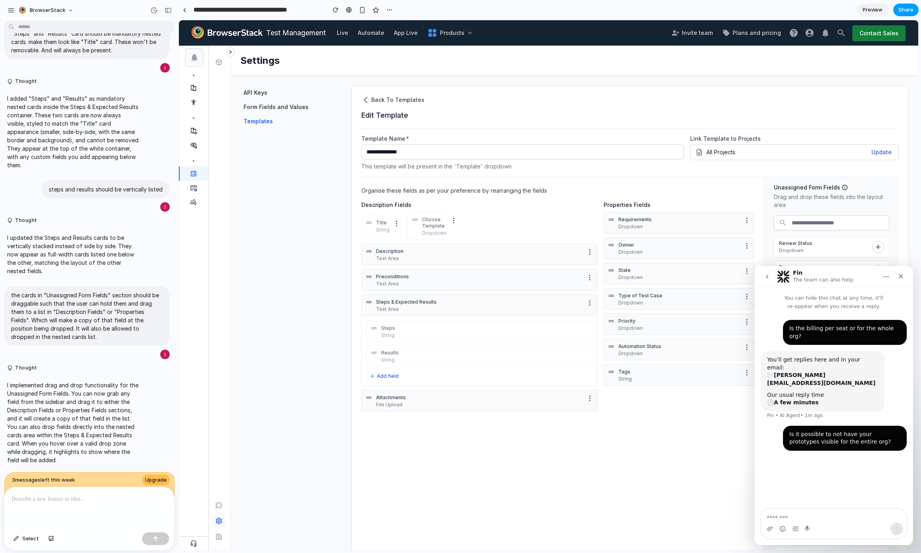
click at [906, 10] on span "Share" at bounding box center [905, 10] width 15 height 8
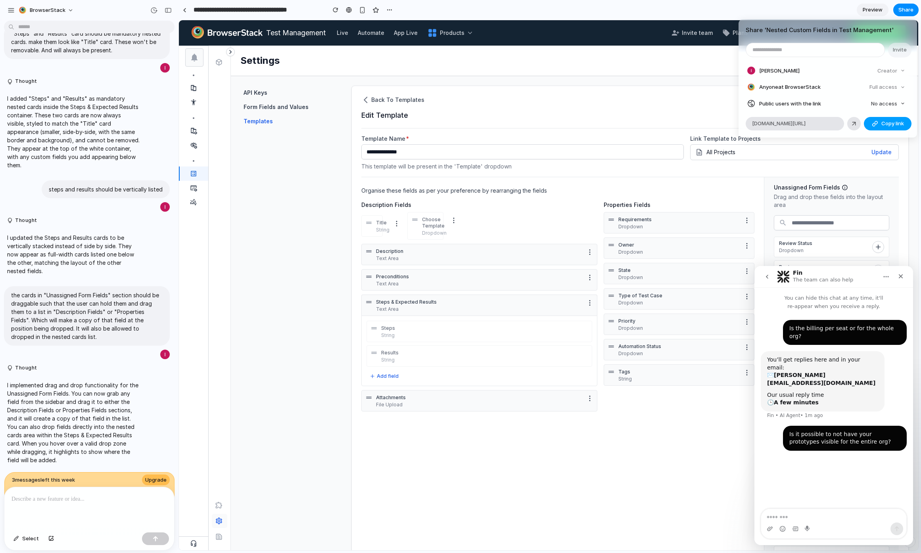
click at [891, 127] on button "Copy link" at bounding box center [888, 123] width 48 height 13
click at [878, 108] on button "No access" at bounding box center [888, 103] width 40 height 11
click at [889, 138] on li "Full access" at bounding box center [883, 133] width 47 height 13
click at [895, 124] on span "Copy link" at bounding box center [892, 124] width 23 height 8
click at [908, 8] on div "Share ' Nested Custom Fields in Test Management ' Invite [PERSON_NAME] Creator …" at bounding box center [460, 276] width 921 height 553
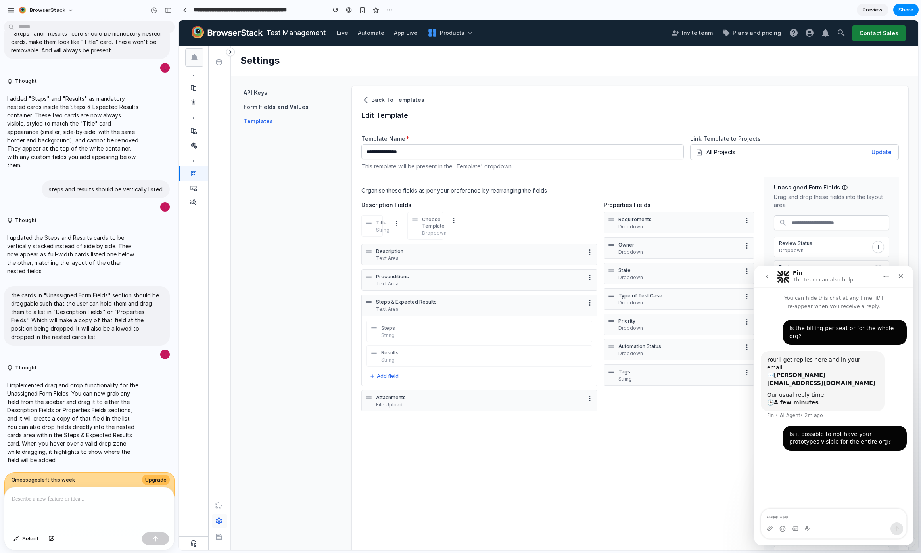
click at [56, 505] on div at bounding box center [89, 508] width 170 height 42
click at [812, 431] on div "Is it possible to not have your prototypes visible for the entire org?" at bounding box center [844, 438] width 111 height 15
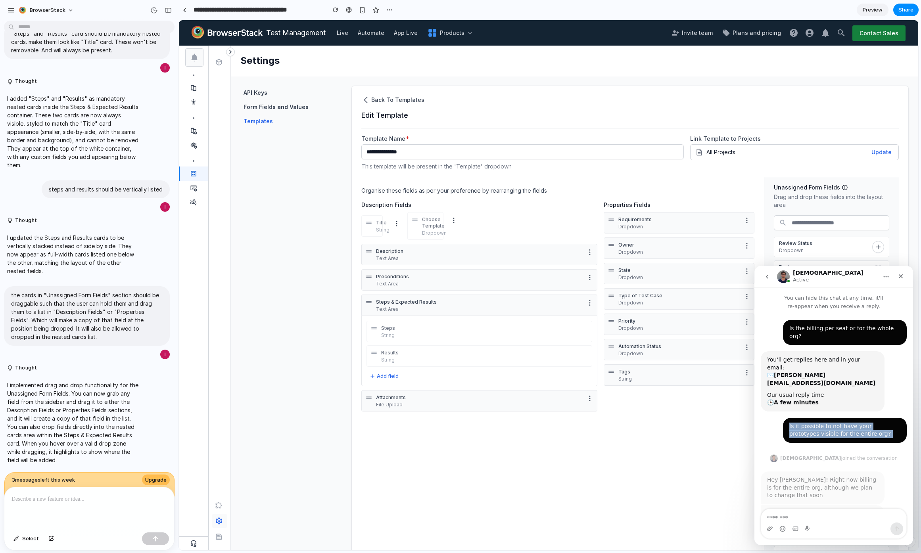
scroll to position [2, 0]
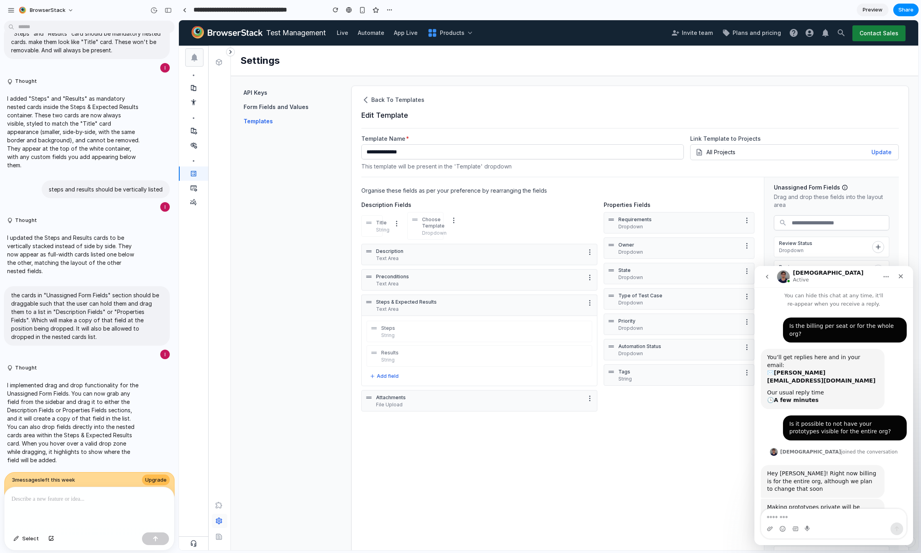
click at [826, 470] on div "Hey [PERSON_NAME]! Right now billing is for the entire org, although we plan to…" at bounding box center [822, 481] width 111 height 23
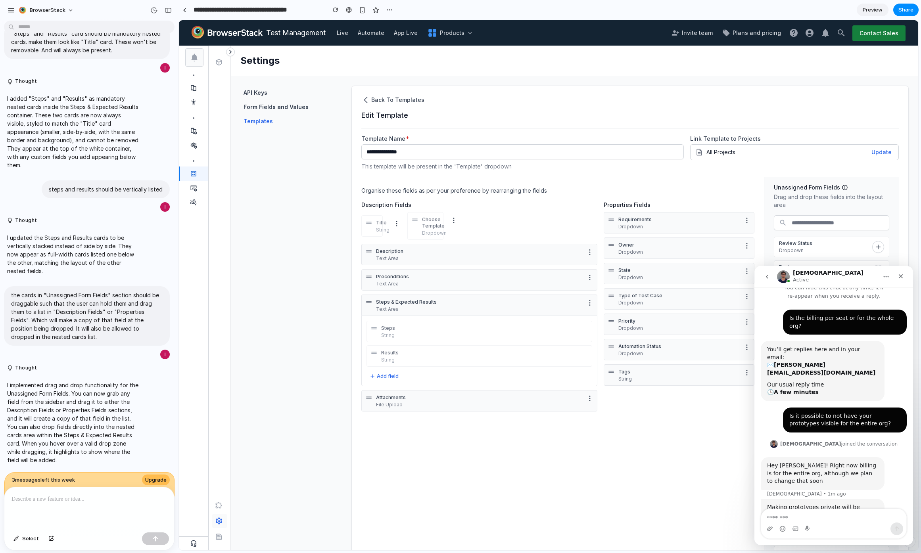
click at [824, 462] on div "Hey [PERSON_NAME]! Right now billing is for the entire org, although we plan to…" at bounding box center [822, 473] width 111 height 23
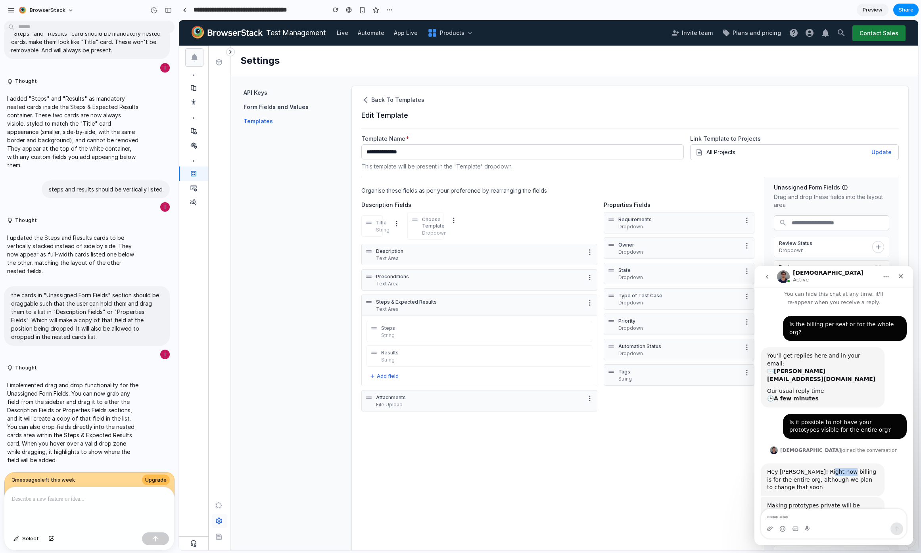
click at [824, 468] on div "Hey [PERSON_NAME]! Right now billing is for the entire org, although we plan to…" at bounding box center [822, 479] width 111 height 23
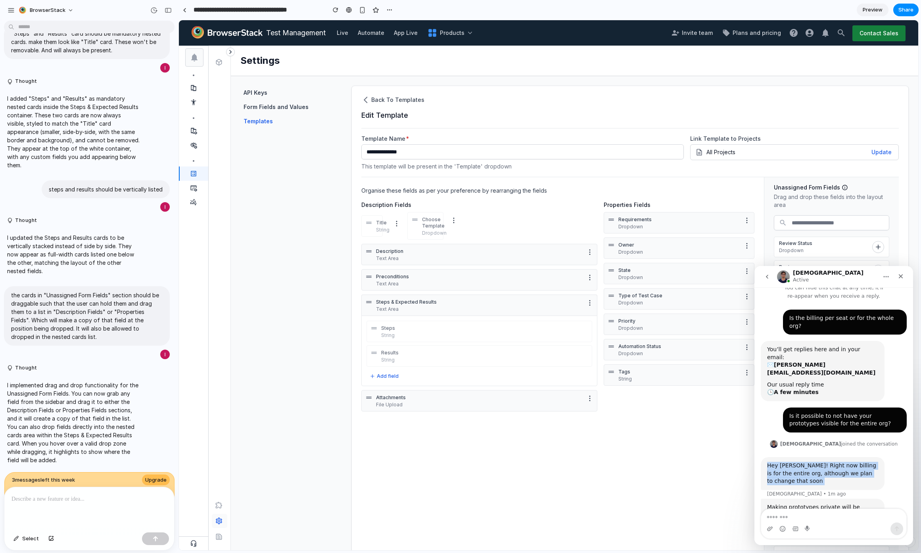
click at [824, 462] on div "Hey [PERSON_NAME]! Right now billing is for the entire org, although we plan to…" at bounding box center [822, 473] width 111 height 23
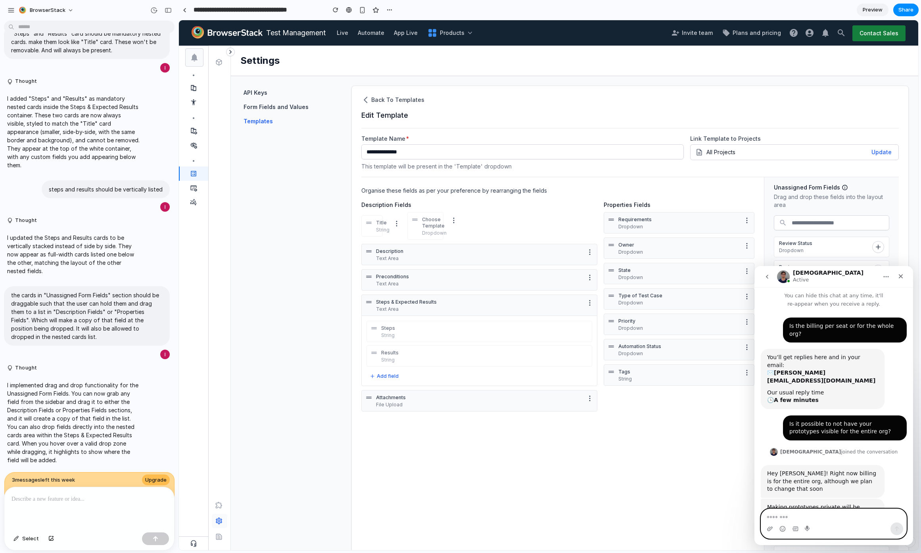
click at [833, 511] on textarea "Message…" at bounding box center [833, 515] width 145 height 13
click at [786, 518] on textarea "Message…" at bounding box center [833, 515] width 145 height 13
type textarea "*"
type textarea "**"
type textarea "**********"
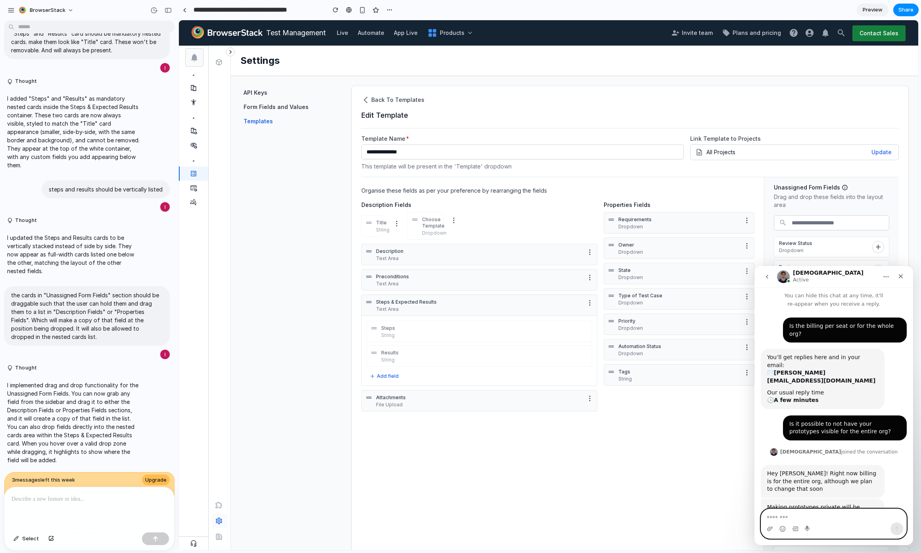
scroll to position [26, 0]
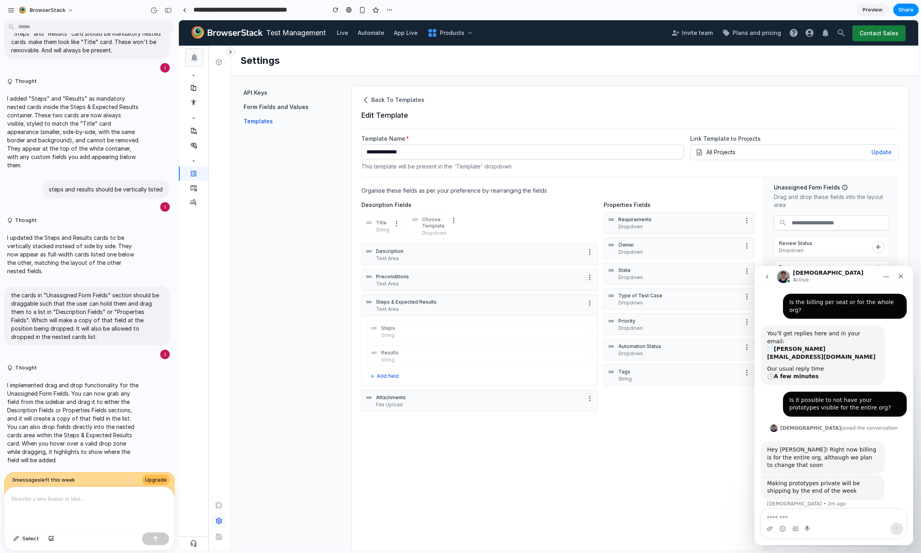
click at [753, 404] on div "Organise these fields as per your preference by rearranging the fields Descript…" at bounding box center [562, 389] width 403 height 424
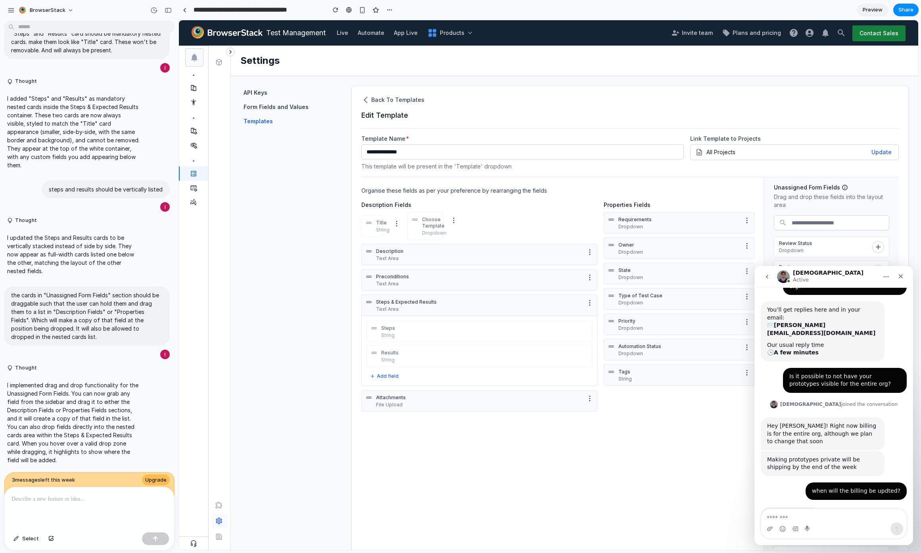
scroll to position [50, 0]
click at [151, 497] on p at bounding box center [89, 500] width 155 height 10
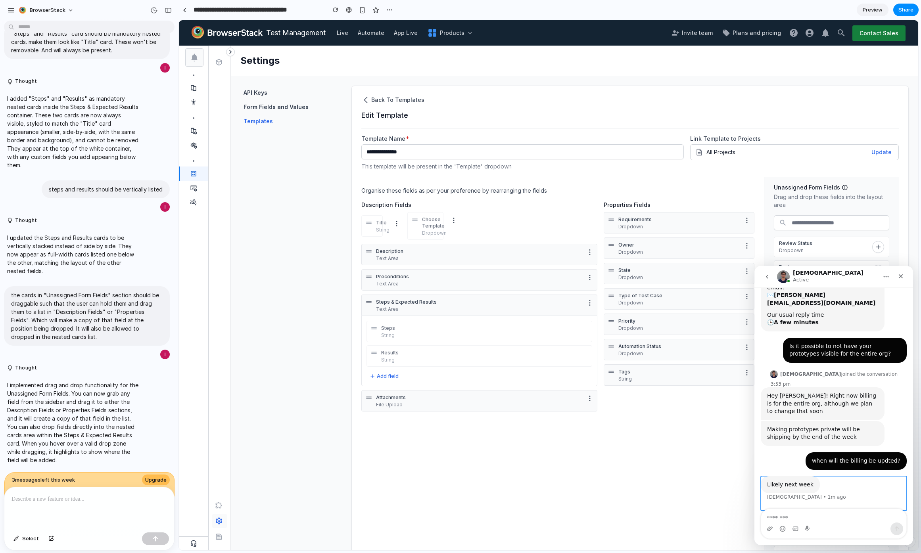
click at [851, 476] on div "Likely next week [PERSON_NAME] • 1m ago" at bounding box center [834, 493] width 146 height 35
click at [851, 457] on div "when will the billing be updted?" at bounding box center [856, 461] width 88 height 8
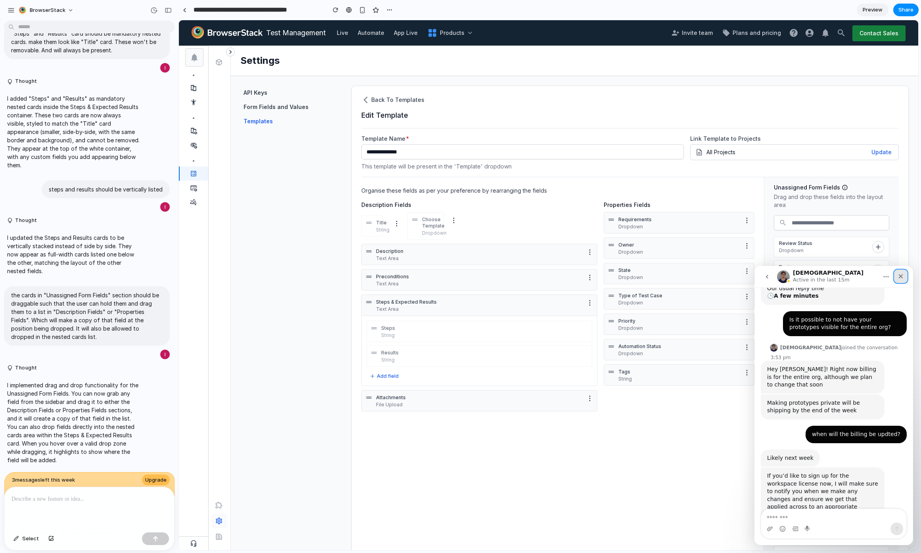
click at [899, 279] on icon "Close" at bounding box center [900, 276] width 6 height 6
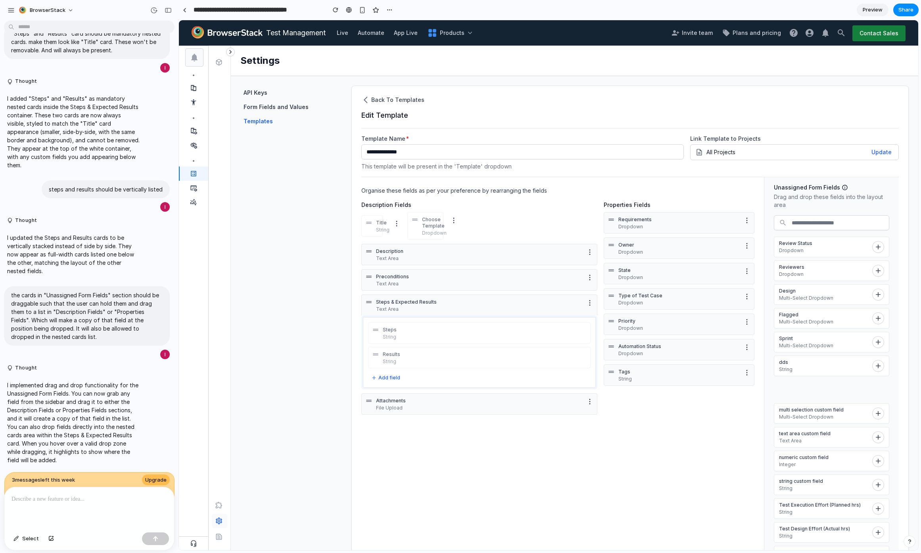
drag, startPoint x: 815, startPoint y: 387, endPoint x: 393, endPoint y: 366, distance: 422.1
click at [393, 366] on section "Organise these fields as per your preference by rearranging the fields Descript…" at bounding box center [629, 389] width 537 height 425
drag, startPoint x: 817, startPoint y: 347, endPoint x: 451, endPoint y: 382, distance: 368.1
click at [451, 382] on section "Organise these fields as per your preference by rearranging the fields Descript…" at bounding box center [629, 389] width 537 height 425
click at [386, 424] on button "Add field" at bounding box center [383, 426] width 35 height 10
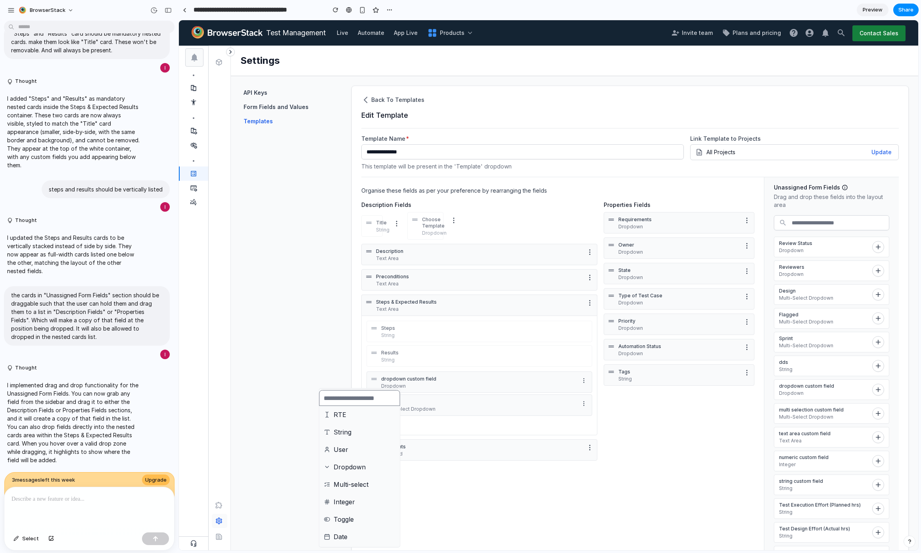
click at [447, 426] on div "RTE String User Dropdown Multi-select Integer Toggle Date" at bounding box center [548, 285] width 739 height 530
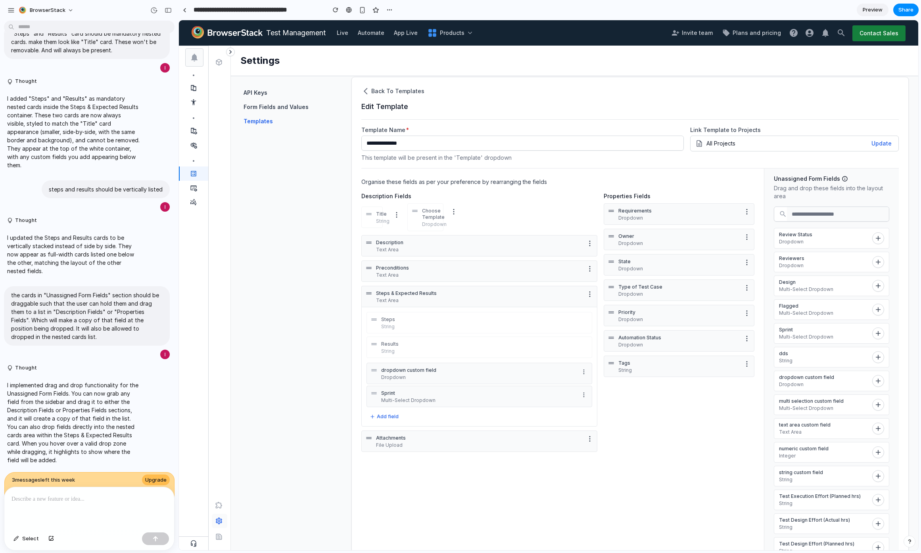
scroll to position [0, 0]
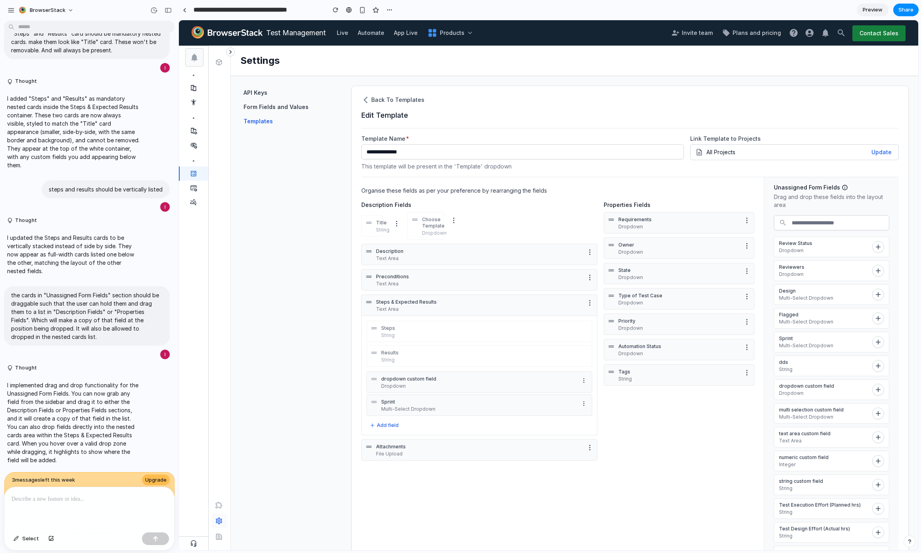
click at [425, 424] on div "Steps String Results String dropdown custom field Dropdown Sprint Multi-Select …" at bounding box center [479, 376] width 236 height 120
click at [385, 425] on button "Add field" at bounding box center [383, 426] width 35 height 10
click at [353, 432] on li "String" at bounding box center [360, 432] width 78 height 13
click at [581, 405] on icon "More options" at bounding box center [584, 404] width 6 height 6
click at [554, 493] on span "Remove Field" at bounding box center [541, 496] width 40 height 10
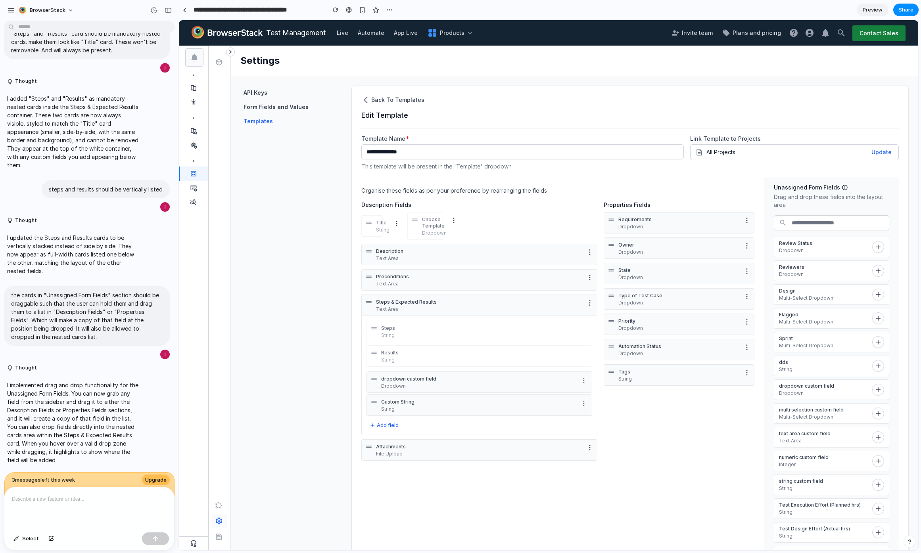
click at [584, 383] on button "More options" at bounding box center [584, 381] width 10 height 10
click at [567, 470] on li "Remove Field" at bounding box center [550, 472] width 64 height 13
click at [499, 94] on div "**********" at bounding box center [629, 354] width 557 height 536
click at [386, 400] on button "Add field" at bounding box center [383, 403] width 35 height 10
click at [502, 412] on div "RTE String User Dropdown Multi-select Integer Toggle Date" at bounding box center [548, 285] width 739 height 530
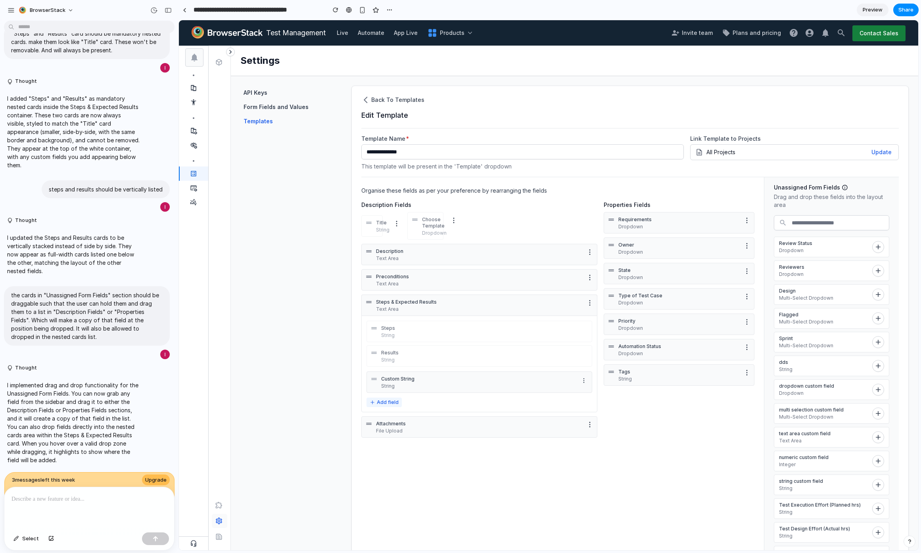
click at [389, 407] on button "Add field" at bounding box center [383, 403] width 35 height 10
click at [472, 398] on div "RTE String User Dropdown Multi-select Integer Toggle Date" at bounding box center [548, 285] width 739 height 530
click at [397, 404] on button "Add field" at bounding box center [383, 403] width 35 height 10
click at [439, 393] on div "RTE String User Dropdown Multi-select Integer Toggle Date" at bounding box center [548, 285] width 739 height 530
click at [808, 244] on p "Review Status" at bounding box center [821, 241] width 90 height 6
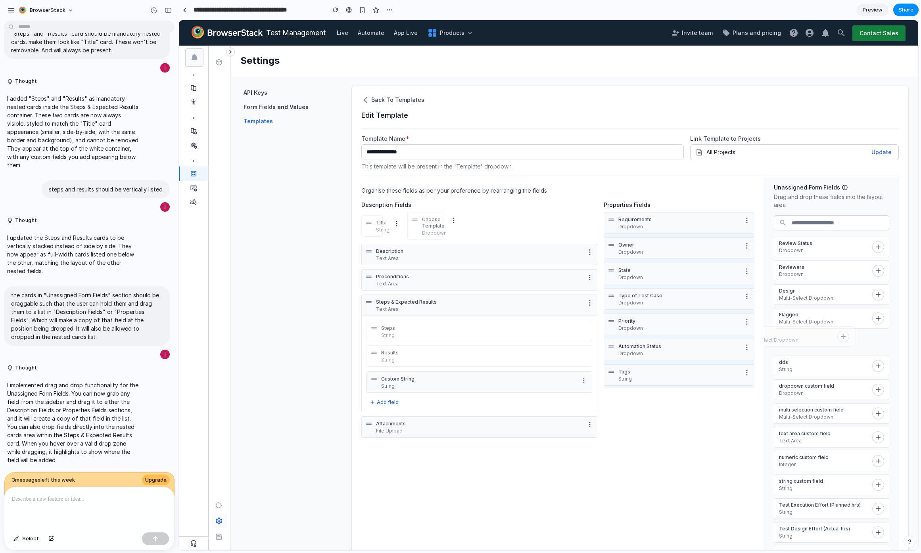
drag, startPoint x: 814, startPoint y: 344, endPoint x: 783, endPoint y: 339, distance: 31.3
click at [783, 339] on p "Multi-Select Dropdown" at bounding box center [789, 340] width 90 height 6
click at [403, 378] on p "Custom String" at bounding box center [478, 379] width 195 height 6
drag, startPoint x: 373, startPoint y: 379, endPoint x: 379, endPoint y: 379, distance: 5.6
click at [379, 379] on icon at bounding box center [380, 379] width 8 height 8
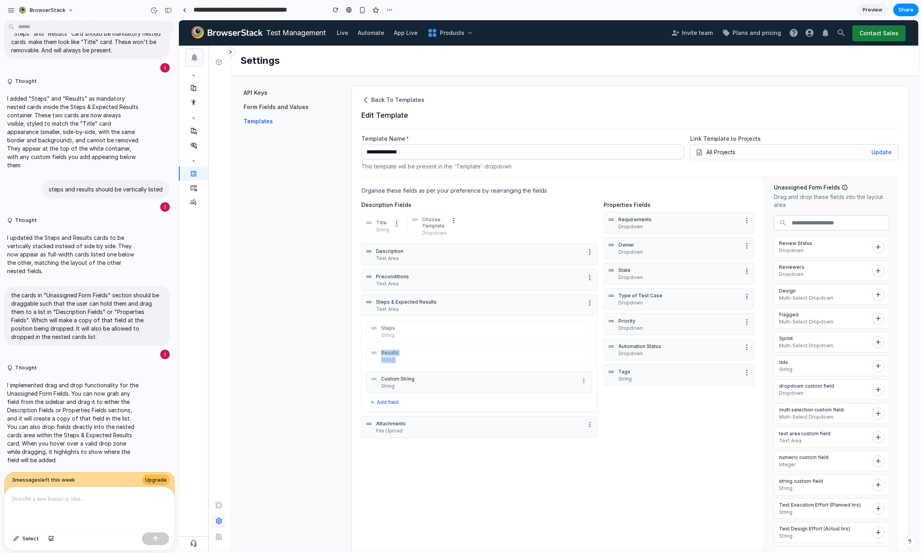
click at [373, 368] on div "Steps String Results String Custom String String To pick up a draggable item, p…" at bounding box center [479, 364] width 236 height 97
click at [372, 354] on icon at bounding box center [374, 353] width 8 height 8
click at [374, 353] on icon at bounding box center [373, 353] width 5 height 2
click at [391, 340] on div "Steps String" at bounding box center [479, 331] width 226 height 21
click at [393, 332] on p "String" at bounding box center [484, 335] width 207 height 6
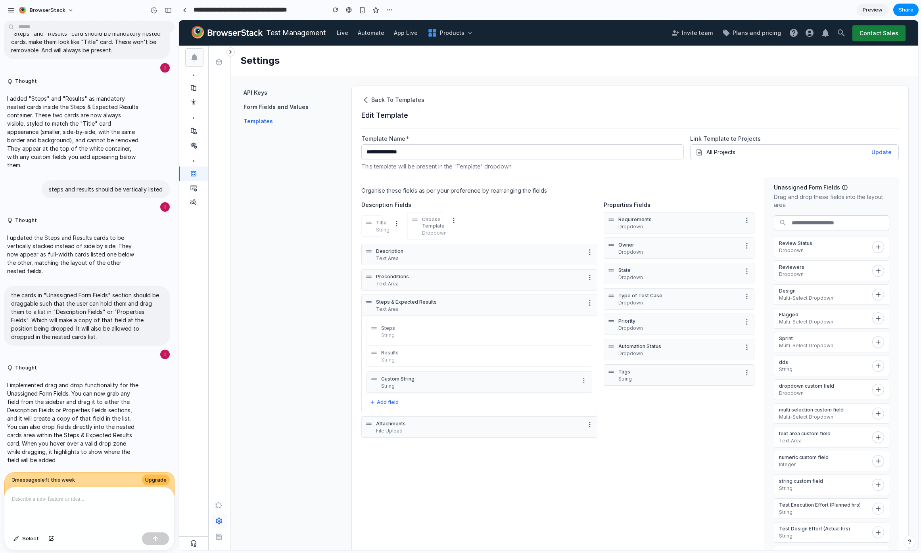
click at [373, 351] on icon at bounding box center [374, 353] width 8 height 8
click at [581, 381] on icon "More options" at bounding box center [584, 381] width 6 height 6
click at [580, 380] on div "Move up Move to top Move down Move to bottom Remove Field" at bounding box center [548, 285] width 739 height 530
click at [589, 256] on icon "button" at bounding box center [590, 252] width 8 height 8
click at [589, 252] on icon "button" at bounding box center [589, 252] width 1 height 6
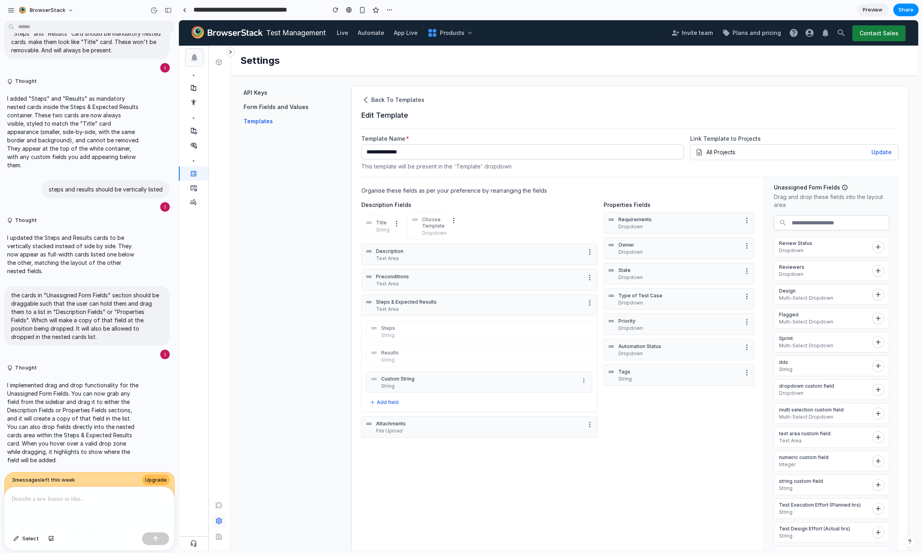
click at [589, 252] on icon "button" at bounding box center [589, 252] width 1 height 6
click at [393, 403] on button "Add field" at bounding box center [383, 403] width 35 height 10
click at [482, 498] on div "RTE String User Dropdown Multi-select Integer Toggle Date" at bounding box center [548, 285] width 739 height 530
click at [393, 405] on button "Add field" at bounding box center [383, 403] width 35 height 10
click at [732, 497] on div "RTE String User Dropdown Multi-select Integer Toggle Date" at bounding box center [548, 285] width 739 height 530
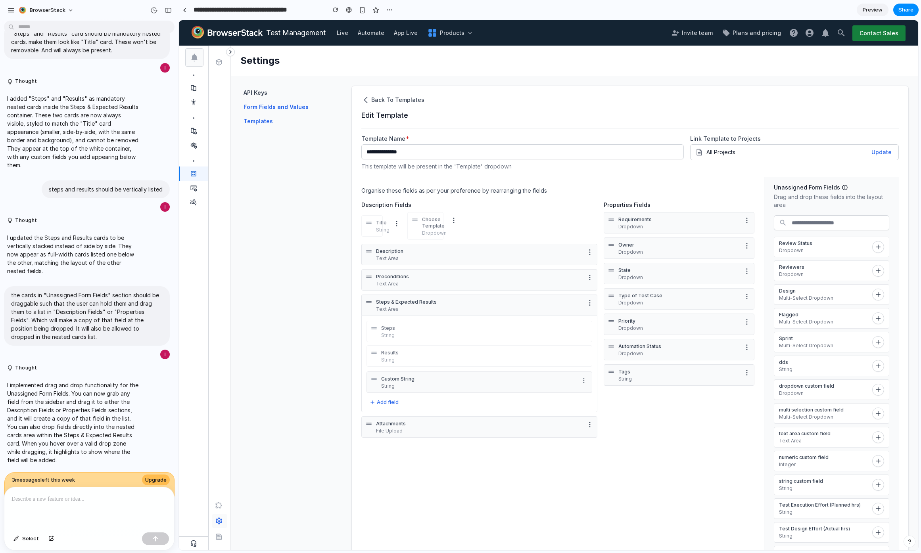
click at [263, 109] on span "Form Fields and Values" at bounding box center [276, 107] width 65 height 8
click at [378, 403] on button "Add field" at bounding box center [383, 403] width 35 height 10
click at [508, 451] on div "RTE String User Dropdown Multi-select Integer Toggle Date" at bounding box center [548, 285] width 739 height 530
click at [422, 375] on div "Custom String String" at bounding box center [478, 382] width 195 height 14
click at [377, 328] on icon at bounding box center [374, 328] width 8 height 8
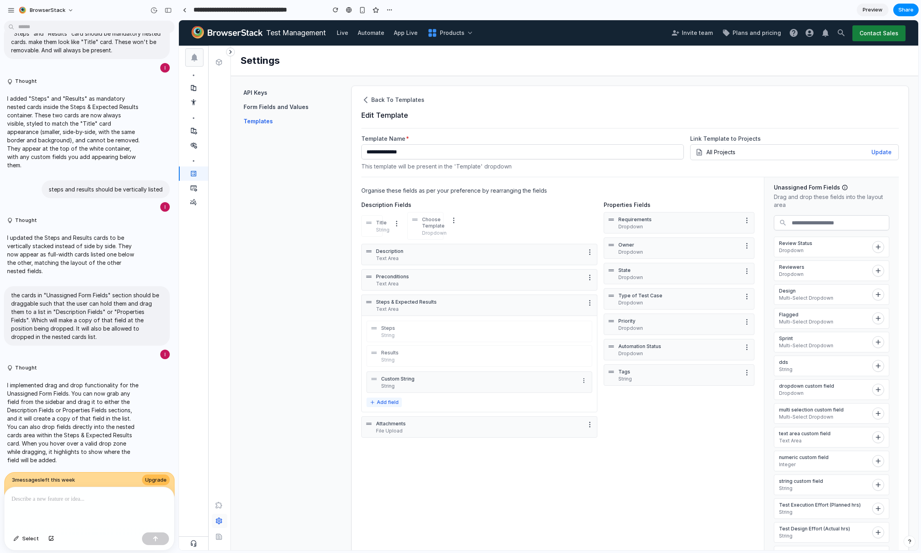
click at [382, 405] on button "Add field" at bounding box center [383, 403] width 35 height 10
click at [508, 473] on div "RTE String User Dropdown Multi-select Integer Toggle Date" at bounding box center [548, 285] width 739 height 530
click at [390, 401] on button "Add field" at bounding box center [383, 403] width 35 height 10
click at [431, 394] on div "RTE String User Dropdown Multi-select Integer Toggle Date" at bounding box center [548, 285] width 739 height 530
click at [384, 403] on button "Add field" at bounding box center [383, 403] width 35 height 10
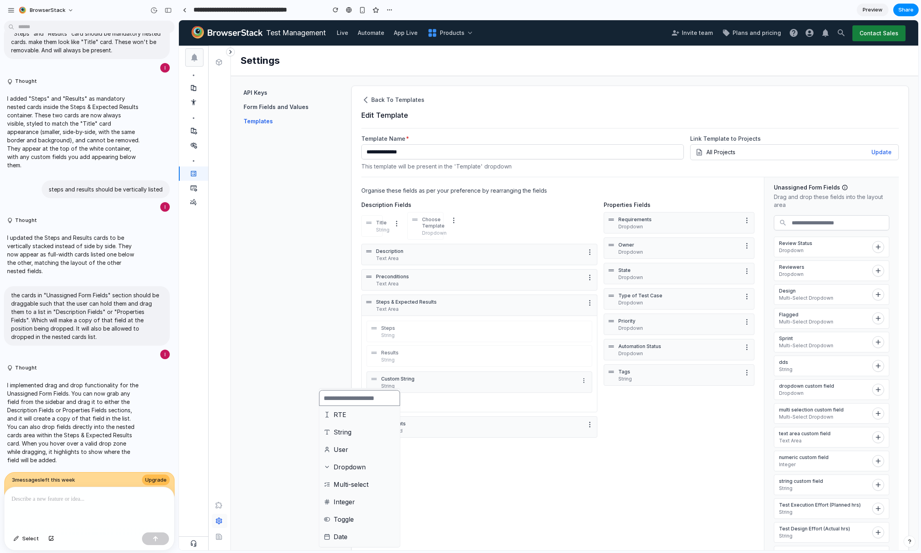
click at [438, 395] on div "RTE String User Dropdown Multi-select Integer Toggle Date" at bounding box center [548, 285] width 739 height 530
click at [390, 403] on button "Add field" at bounding box center [383, 403] width 35 height 10
click at [418, 402] on div "RTE String User Dropdown Multi-select Integer Toggle Date" at bounding box center [548, 285] width 739 height 530
click at [391, 404] on button "Add field" at bounding box center [383, 403] width 35 height 10
click at [433, 403] on div "RTE String User Dropdown Multi-select Integer Toggle Date" at bounding box center [548, 285] width 739 height 530
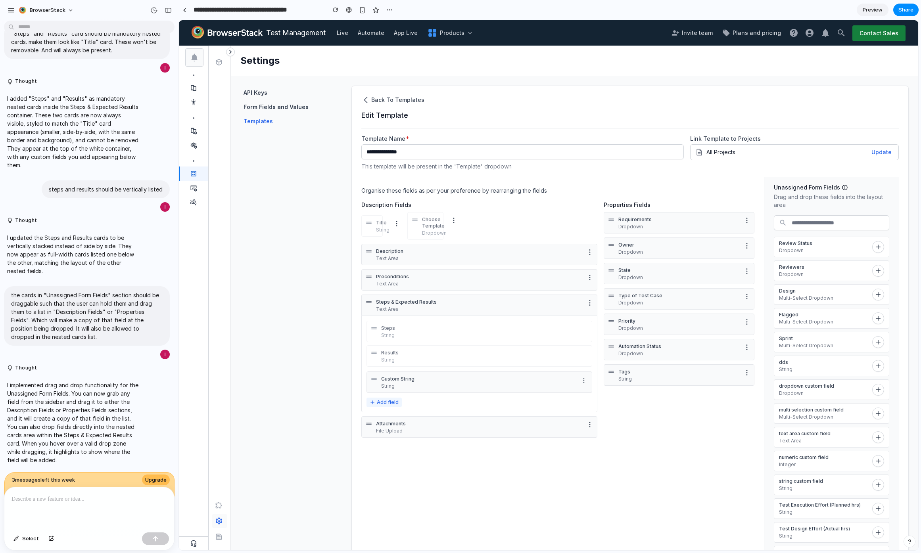
click at [389, 404] on button "Add field" at bounding box center [383, 403] width 35 height 10
click at [605, 462] on div "RTE String User Dropdown Multi-select Integer Toggle Date" at bounding box center [548, 285] width 739 height 530
click at [389, 402] on button "Add field" at bounding box center [383, 403] width 35 height 10
click at [870, 180] on div "RTE String User Dropdown Multi-select Integer Toggle Date" at bounding box center [548, 285] width 739 height 530
drag, startPoint x: 798, startPoint y: 366, endPoint x: 814, endPoint y: 366, distance: 16.3
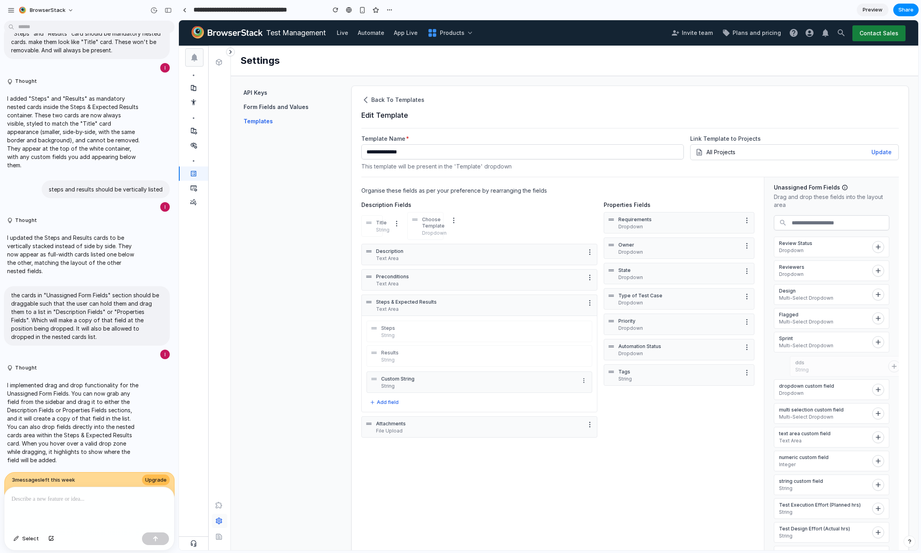
click at [814, 366] on div "dds String" at bounding box center [840, 366] width 90 height 13
click at [875, 372] on div "dds String" at bounding box center [831, 366] width 115 height 21
click at [861, 370] on div "dds String" at bounding box center [831, 366] width 115 height 21
click at [874, 368] on icon "button" at bounding box center [878, 366] width 8 height 8
click at [913, 542] on button "button" at bounding box center [909, 542] width 12 height 12
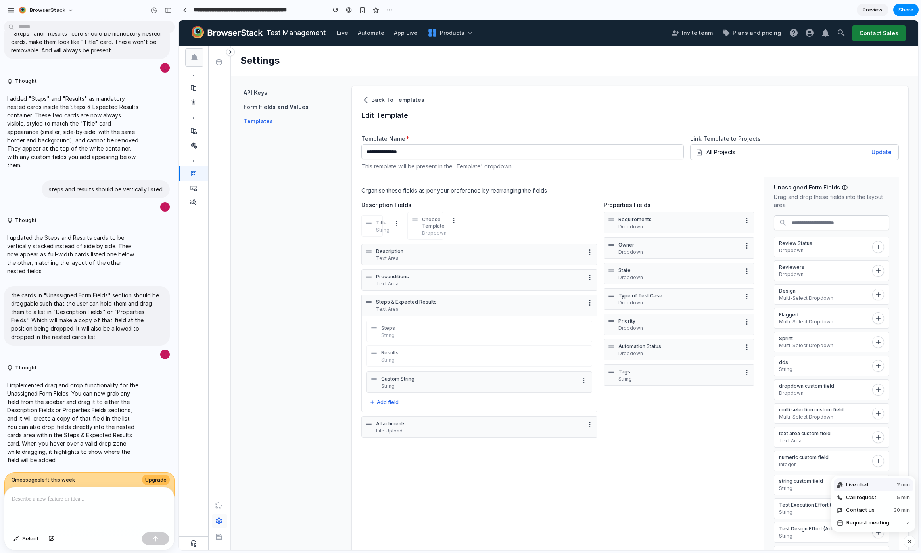
click at [872, 483] on button "Live chat 2 min" at bounding box center [873, 485] width 79 height 13
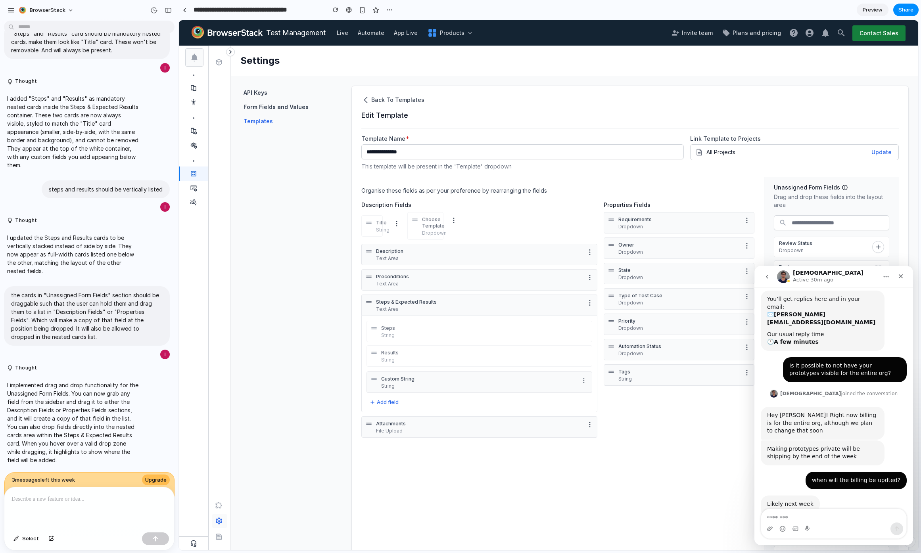
scroll to position [107, 0]
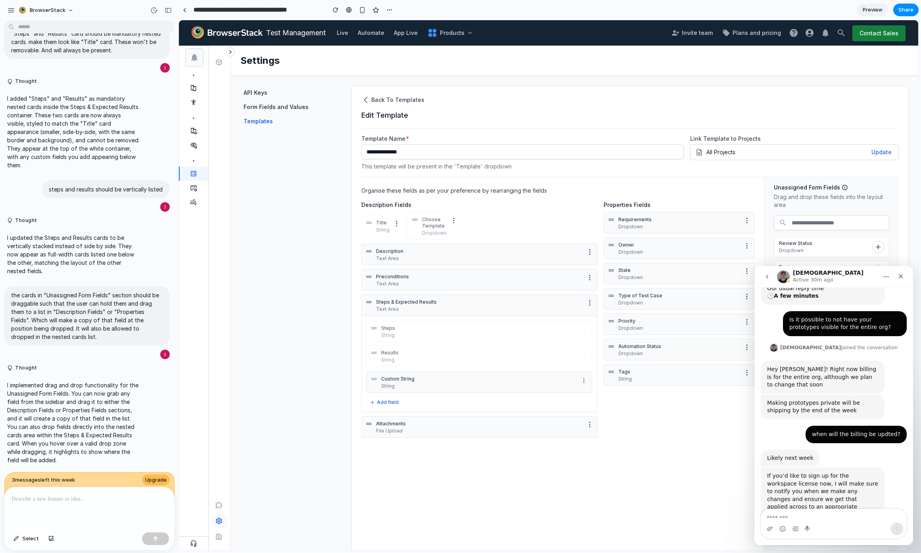
click at [824, 472] on div "If you’d like to sign up for the workspace license now, I will make sure to not…" at bounding box center [822, 499] width 111 height 54
click at [810, 472] on div "If you’d like to sign up for the workspace license now, I will make sure to not…" at bounding box center [822, 499] width 111 height 54
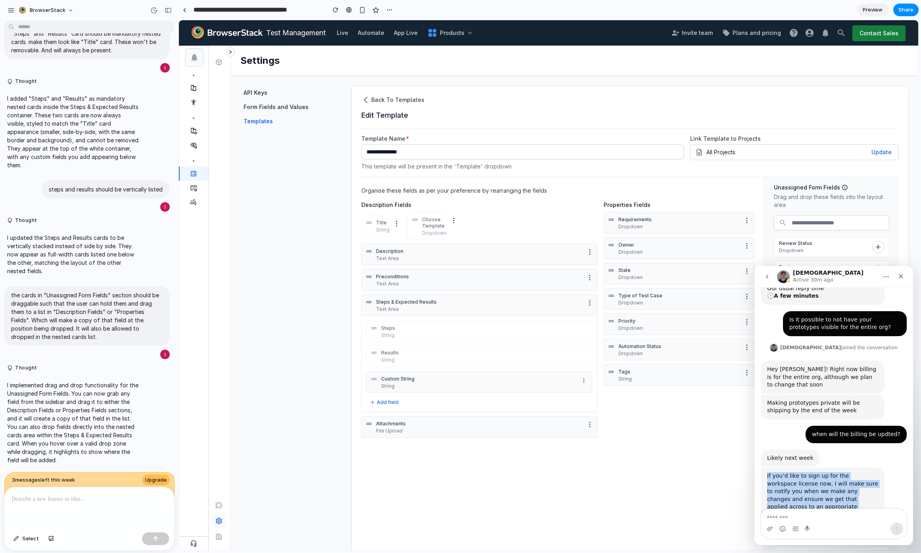
click at [806, 472] on div "If you’d like to sign up for the workspace license now, I will make sure to not…" at bounding box center [822, 499] width 111 height 54
click at [781, 472] on div "If you’d like to sign up for the workspace license now, I will make sure to not…" at bounding box center [822, 499] width 111 height 54
drag, startPoint x: 781, startPoint y: 460, endPoint x: 806, endPoint y: 455, distance: 25.5
click at [806, 472] on div "If you’d like to sign up for the workspace license now, I will make sure to not…" at bounding box center [822, 499] width 111 height 54
click at [781, 472] on div "If you’d like to sign up for the workspace license now, I will make sure to not…" at bounding box center [822, 499] width 111 height 54
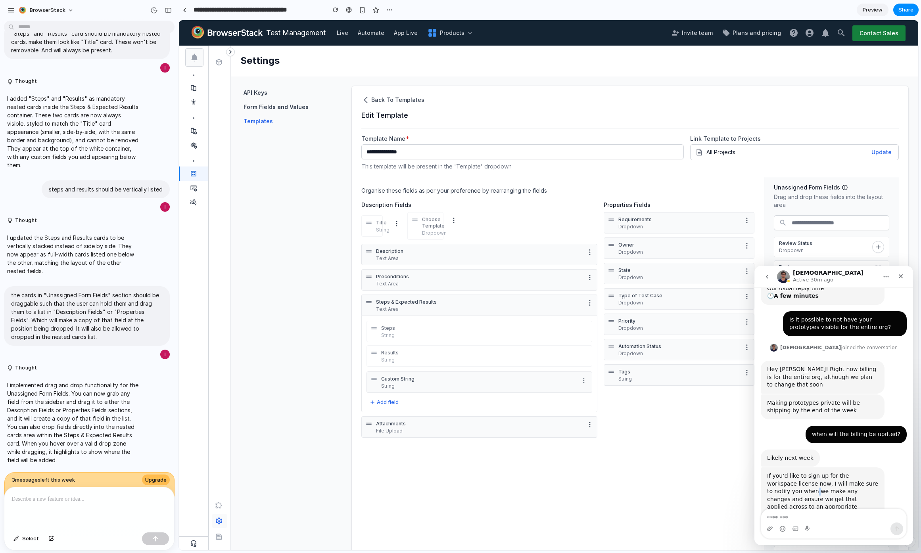
click at [781, 472] on div "If you’d like to sign up for the workspace license now, I will make sure to not…" at bounding box center [822, 499] width 111 height 54
click at [777, 472] on div "If you’d like to sign up for the workspace license now, I will make sure to not…" at bounding box center [822, 499] width 111 height 54
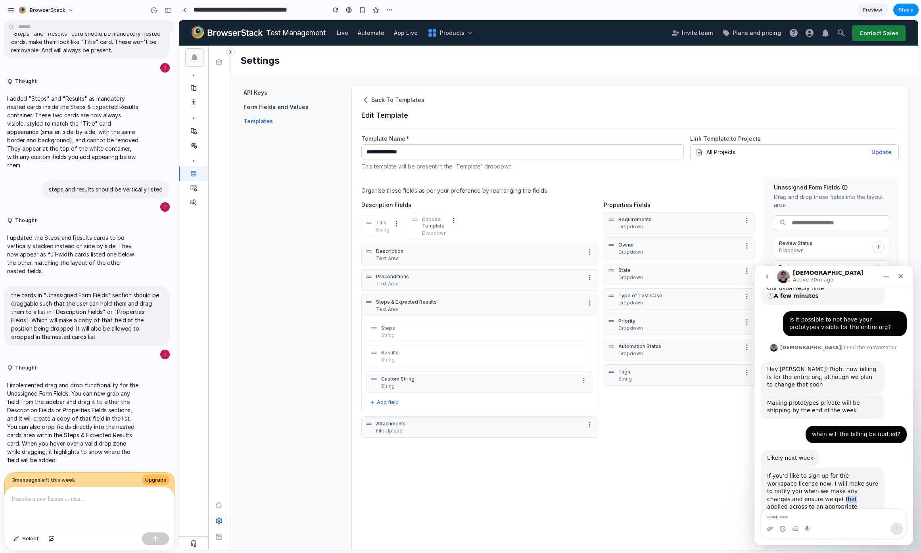
click at [777, 472] on div "If you’d like to sign up for the workspace license now, I will make sure to not…" at bounding box center [822, 499] width 111 height 54
click at [805, 515] on textarea "Message…" at bounding box center [833, 515] width 145 height 13
type textarea "**********"
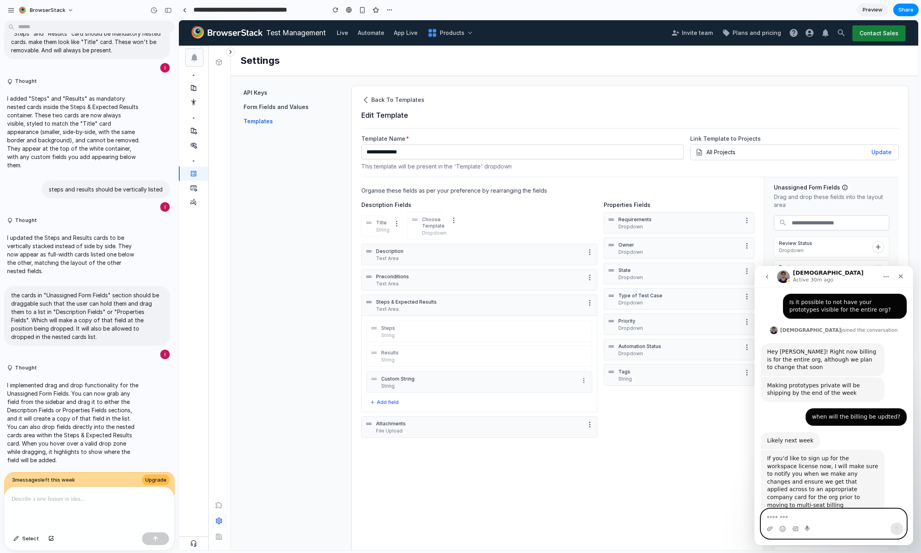
scroll to position [130, 0]
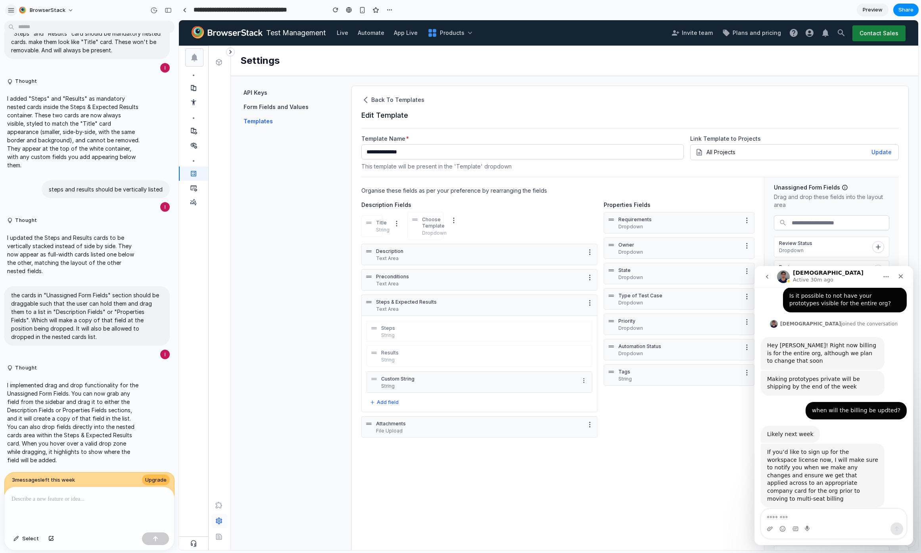
click at [15, 9] on button "button" at bounding box center [11, 10] width 12 height 12
click at [52, 12] on span "BrowserStack" at bounding box center [48, 10] width 36 height 8
click at [54, 26] on li "Settings" at bounding box center [50, 28] width 66 height 13
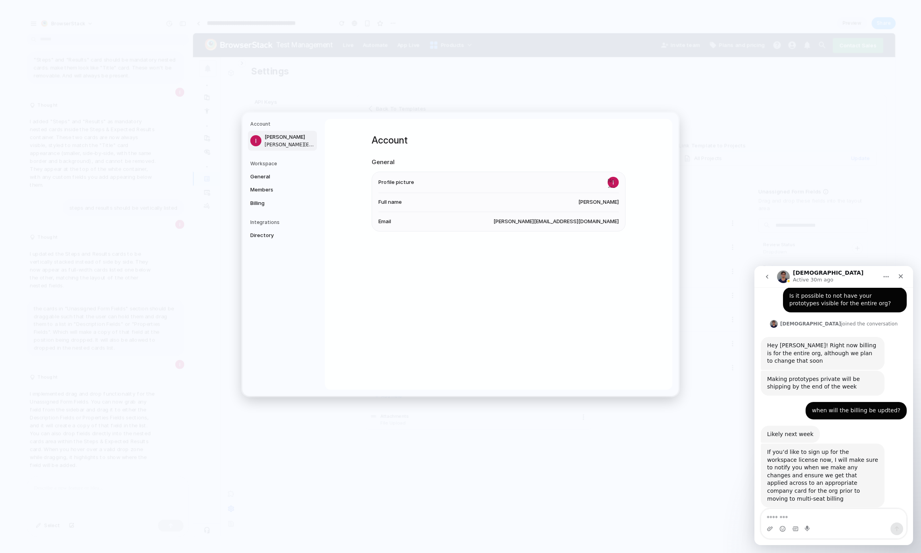
scroll to position [1415, 0]
click at [274, 186] on span "Members" at bounding box center [275, 190] width 51 height 8
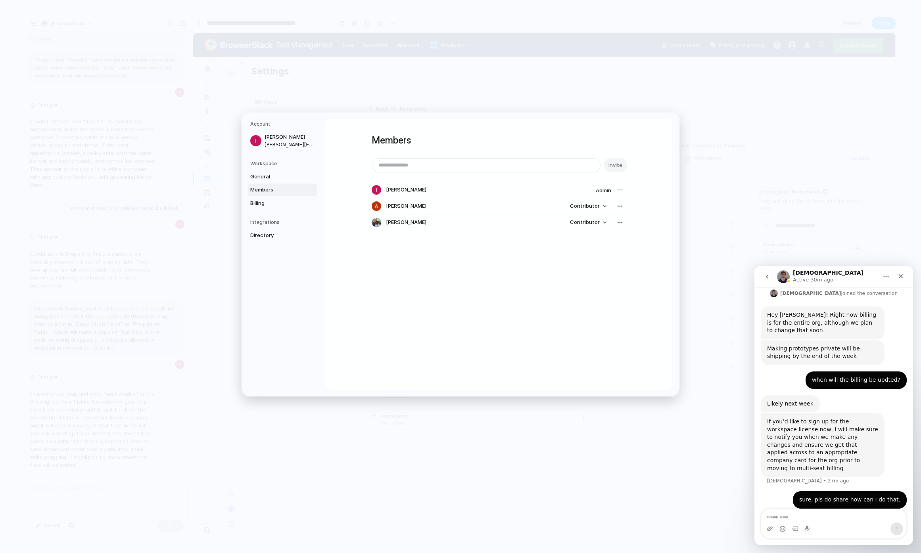
click at [415, 225] on span "[PERSON_NAME]" at bounding box center [406, 223] width 40 height 8
click at [421, 221] on span "[PERSON_NAME]" at bounding box center [406, 223] width 40 height 8
click at [357, 221] on div "Members Invite [PERSON_NAME] Admin [PERSON_NAME] Contributor [PERSON_NAME] Cont…" at bounding box center [498, 254] width 347 height 271
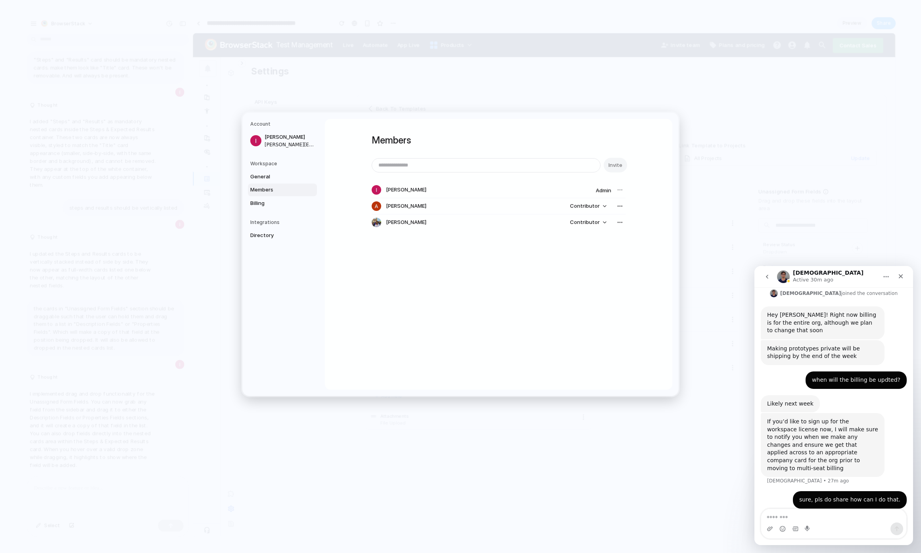
click at [380, 217] on div "[PERSON_NAME] Contributor" at bounding box center [499, 223] width 254 height 16
click at [375, 220] on div at bounding box center [377, 223] width 10 height 10
click at [621, 205] on div "button" at bounding box center [620, 206] width 6 height 6
click at [621, 205] on div "Remove from workspace" at bounding box center [460, 276] width 921 height 553
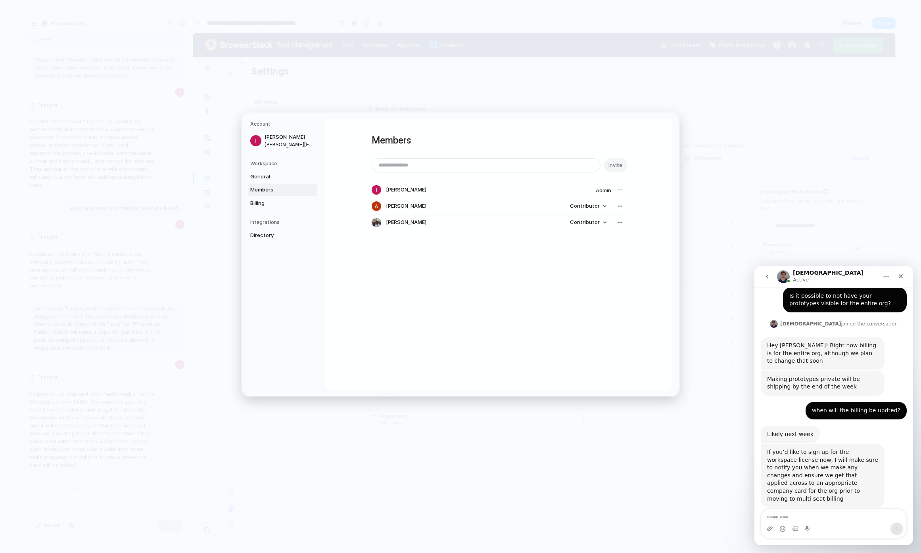
click at [619, 190] on div at bounding box center [619, 189] width 11 height 11
click at [614, 187] on div at bounding box center [619, 189] width 11 height 11
click at [596, 191] on span "Admin" at bounding box center [603, 190] width 15 height 6
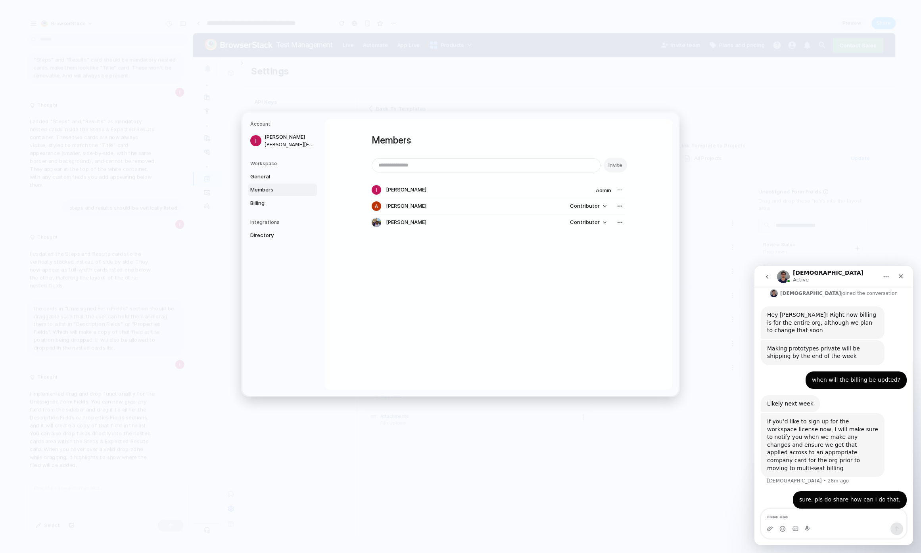
click at [838, 491] on div "sure, pls do share how can I do that. [GEOGRAPHIC_DATA] • 2m ago" at bounding box center [850, 499] width 114 height 17
click at [839, 496] on div "sure, pls do share how can I do that." at bounding box center [849, 500] width 101 height 8
click at [826, 512] on link "[URL][DOMAIN_NAME]" at bounding box center [803, 519] width 72 height 14
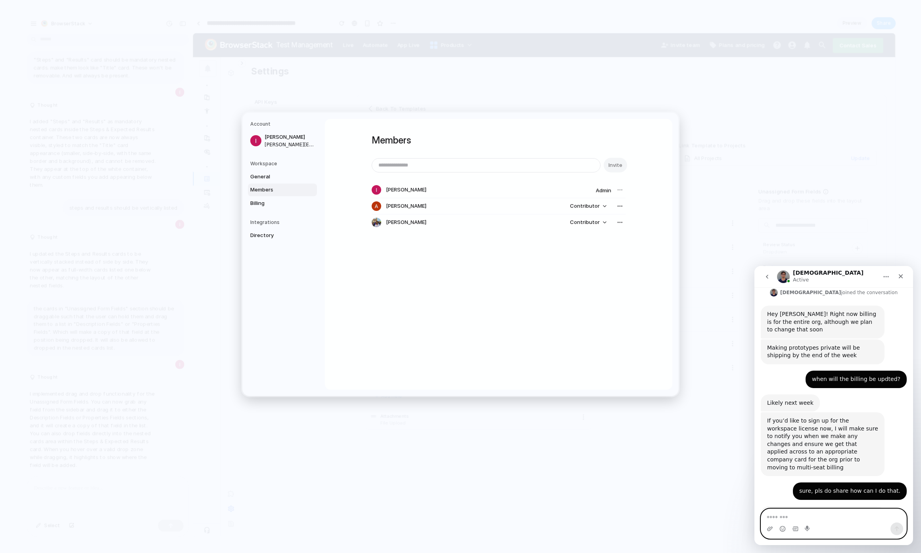
click at [829, 522] on textarea "Message…" at bounding box center [833, 515] width 145 height 13
type textarea "**********"
click at [285, 213] on nav "Account [PERSON_NAME] [PERSON_NAME][EMAIL_ADDRESS][DOMAIN_NAME] Workspace Gener…" at bounding box center [283, 255] width 82 height 284
click at [287, 203] on span "Billing" at bounding box center [275, 203] width 51 height 8
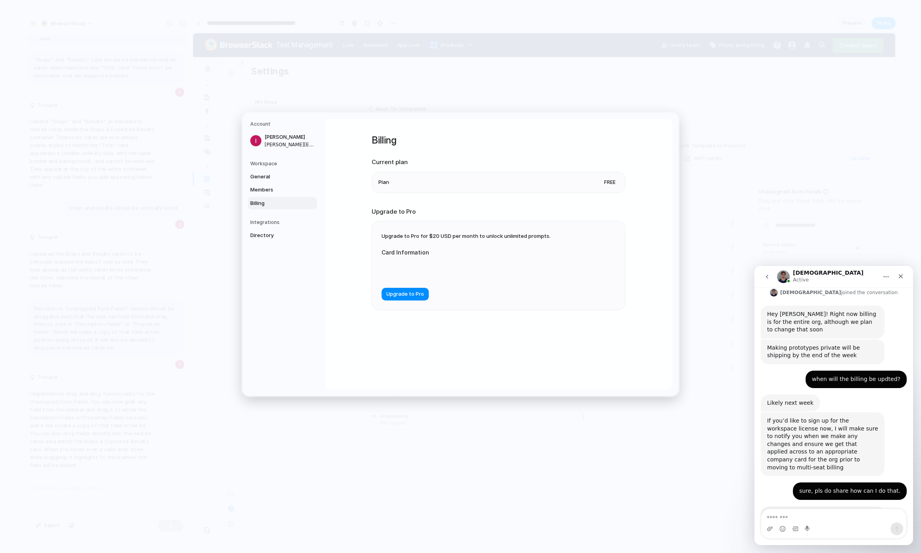
click at [447, 239] on span "Upgrade to Pro for $20 USD per month to unlock unlimited prompts." at bounding box center [466, 236] width 169 height 6
click at [476, 232] on div "Upgrade to Pro for $20 USD per month to unlock unlimited prompts. Card Informat…" at bounding box center [498, 265] width 253 height 89
click at [425, 281] on form "Card Information Upgrade to Pro" at bounding box center [461, 270] width 159 height 60
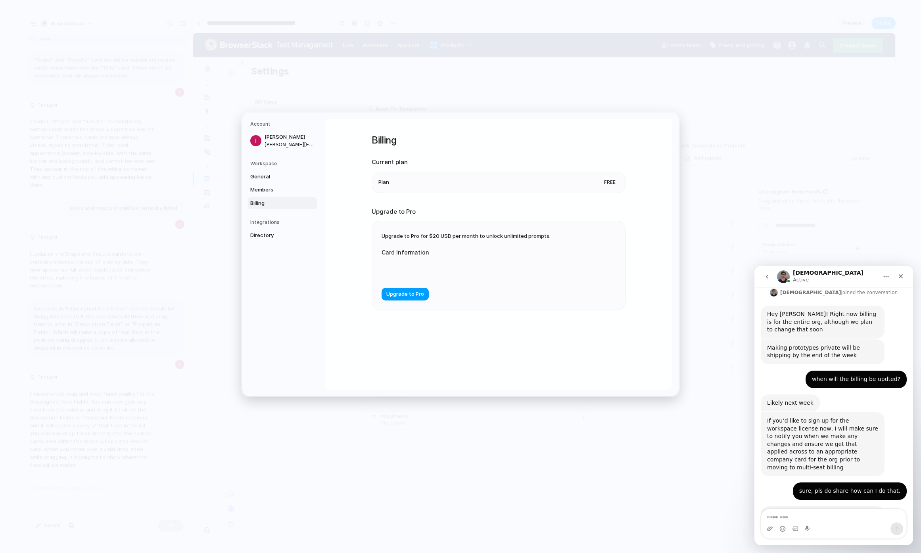
click at [401, 299] on button "Upgrade to Pro" at bounding box center [405, 294] width 47 height 13
click at [414, 258] on div "Card Information" at bounding box center [461, 264] width 159 height 32
click at [612, 191] on li "Plan Free" at bounding box center [498, 182] width 240 height 21
click at [612, 186] on span "Free" at bounding box center [610, 182] width 18 height 8
click at [612, 178] on span "Free" at bounding box center [610, 182] width 18 height 8
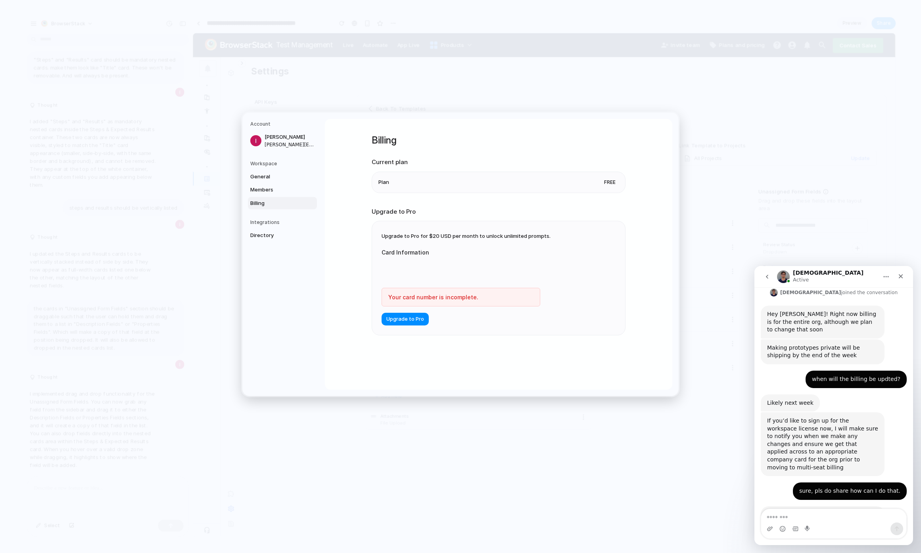
click at [612, 178] on span "Free" at bounding box center [610, 182] width 18 height 8
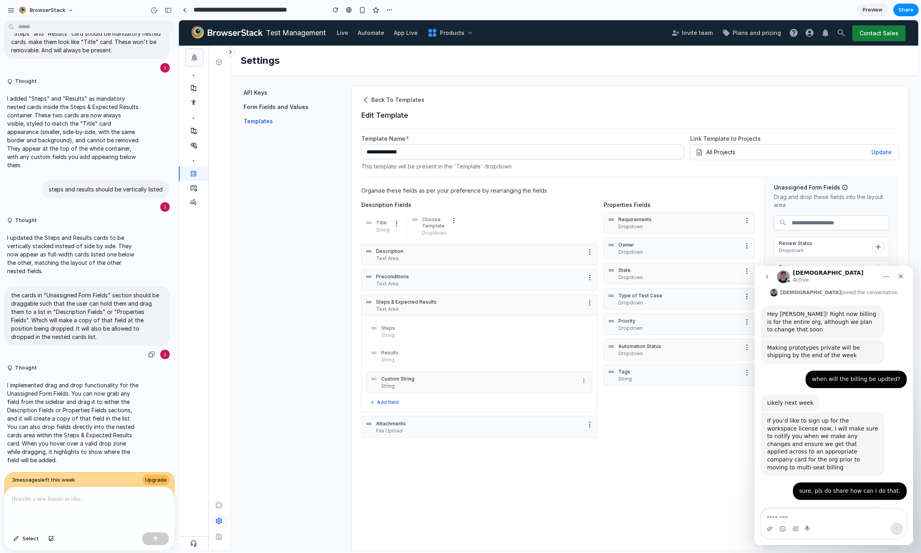
scroll to position [1430, 0]
click at [363, 9] on div "button" at bounding box center [362, 10] width 7 height 7
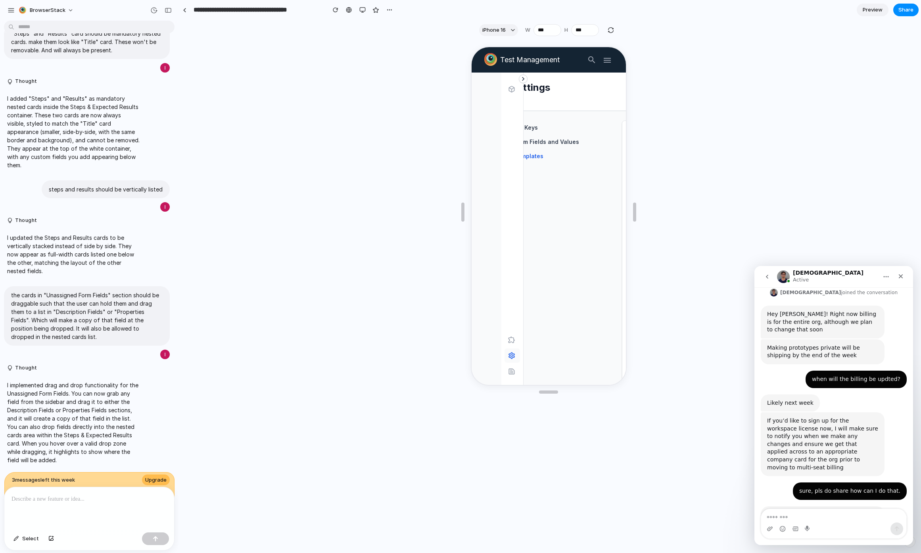
scroll to position [0, 31]
click at [359, 10] on button "button" at bounding box center [363, 10] width 12 height 12
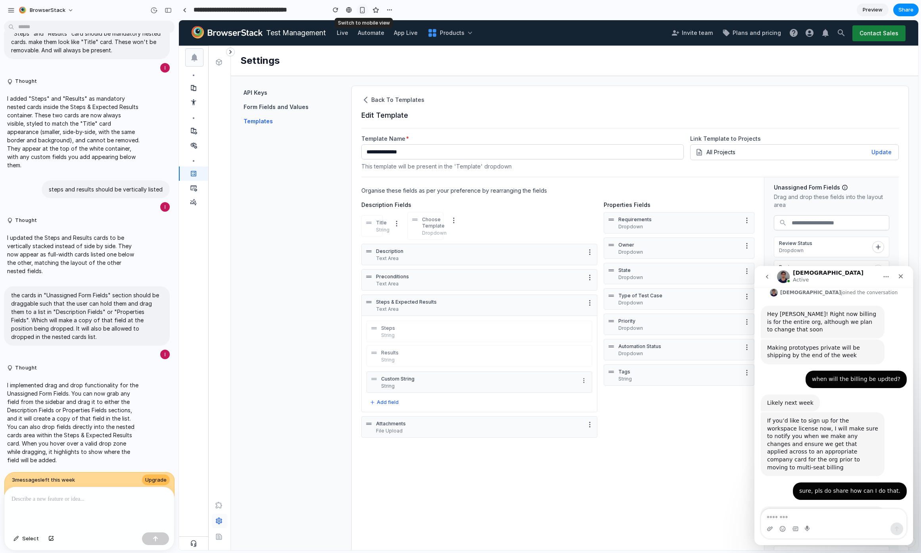
scroll to position [0, 0]
click at [153, 10] on div "button" at bounding box center [153, 10] width 7 height 7
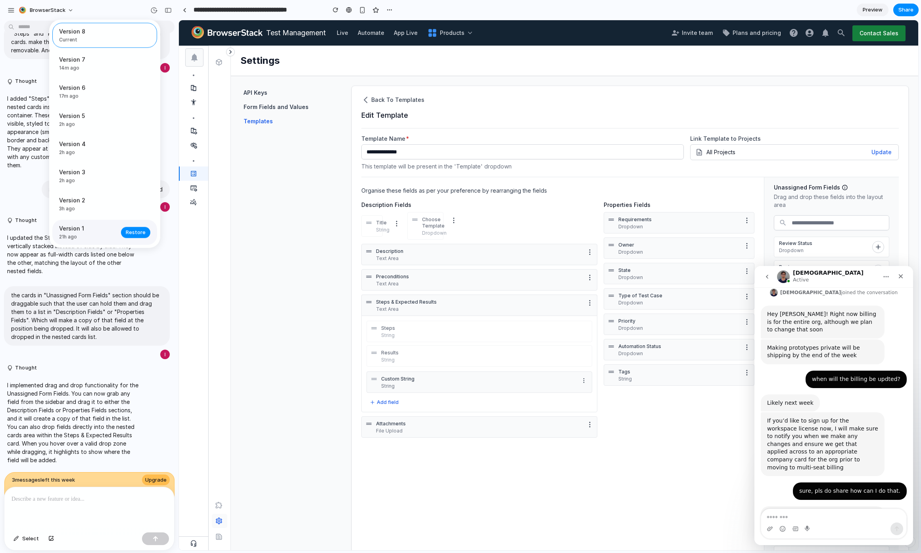
click at [95, 236] on span "21h ago" at bounding box center [87, 237] width 57 height 7
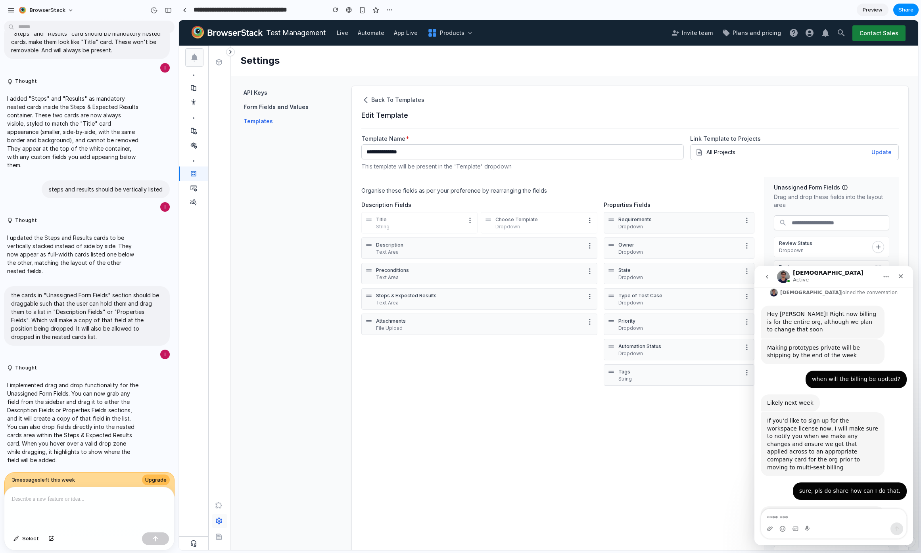
drag, startPoint x: 697, startPoint y: 269, endPoint x: 517, endPoint y: 295, distance: 181.9
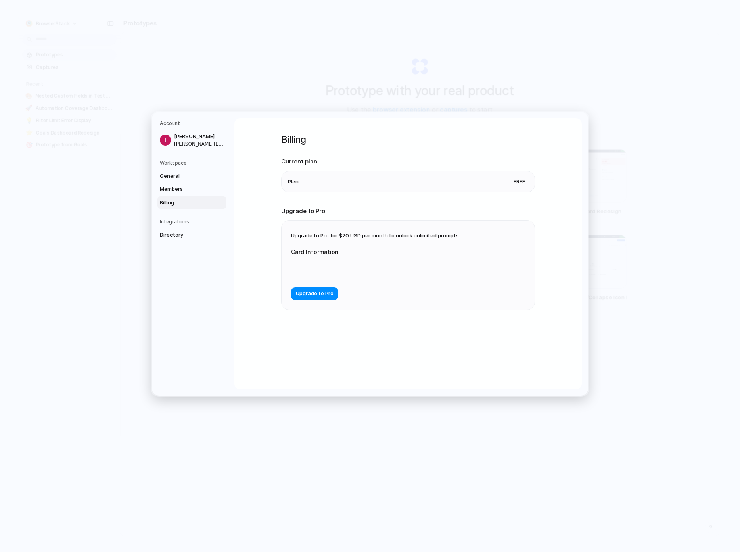
click at [342, 185] on li "Plan Free" at bounding box center [408, 181] width 240 height 21
click at [346, 236] on span "Upgrade to Pro for $20 USD per month to unlock unlimited prompts." at bounding box center [375, 235] width 169 height 6
click at [295, 233] on span "Upgrade to Pro for $20 USD per month to unlock unlimited prompts." at bounding box center [375, 235] width 169 height 6
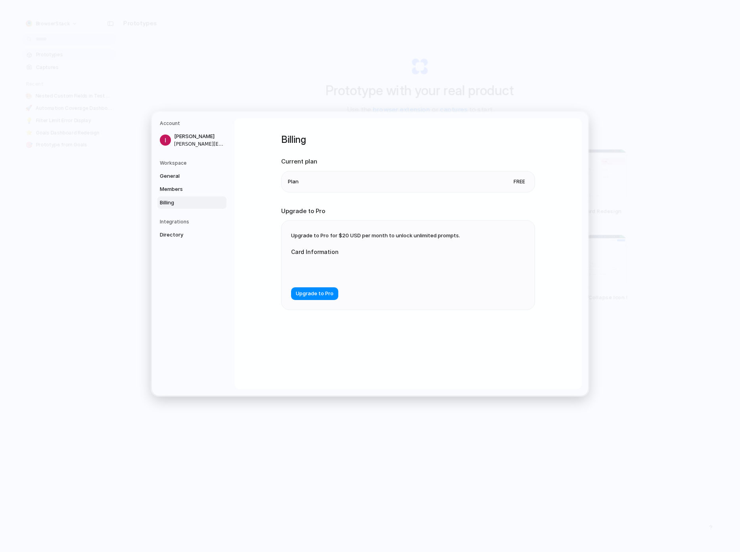
click at [295, 233] on span "Upgrade to Pro for $20 USD per month to unlock unlimited prompts." at bounding box center [375, 235] width 169 height 6
click at [179, 234] on span "Directory" at bounding box center [185, 235] width 51 height 8
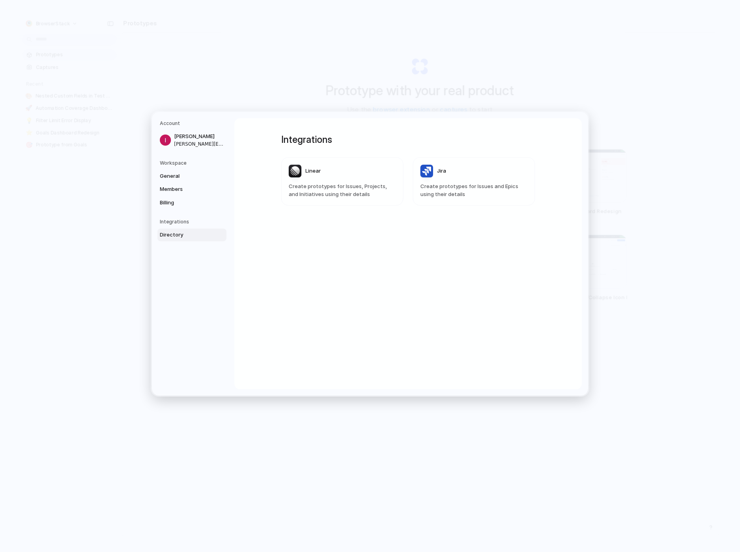
click at [157, 210] on nav "Account [PERSON_NAME] [PERSON_NAME][EMAIL_ADDRESS][DOMAIN_NAME] Workspace Gener…" at bounding box center [193, 254] width 82 height 284
click at [171, 202] on span "Billing" at bounding box center [185, 203] width 51 height 8
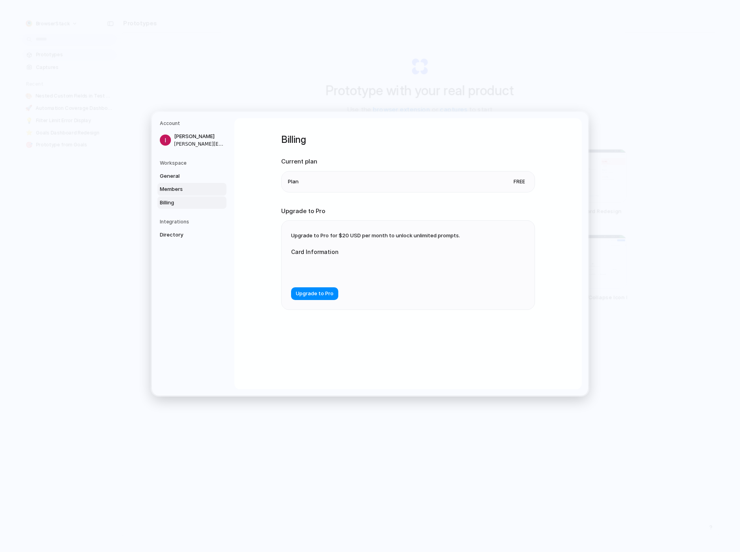
click at [178, 188] on span "Members" at bounding box center [185, 189] width 51 height 8
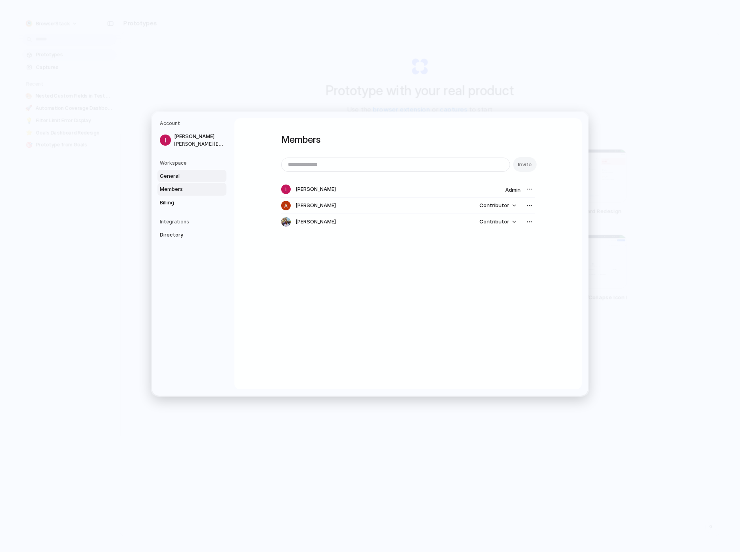
click at [187, 174] on span "General" at bounding box center [185, 176] width 51 height 8
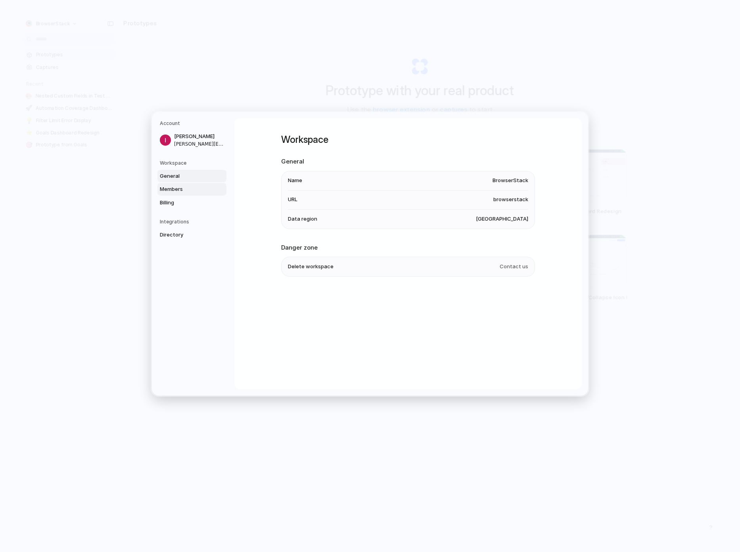
click at [174, 193] on span "Members" at bounding box center [185, 189] width 51 height 8
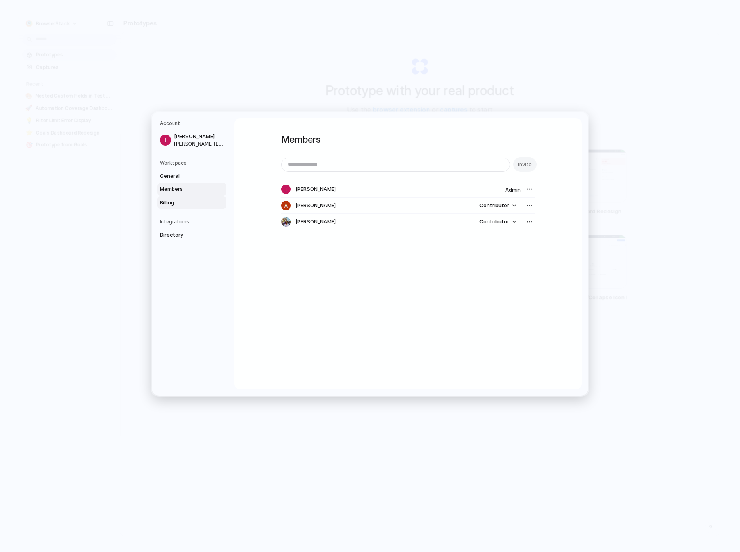
click at [178, 200] on span "Billing" at bounding box center [185, 203] width 51 height 8
